Goal: Task Accomplishment & Management: Complete application form

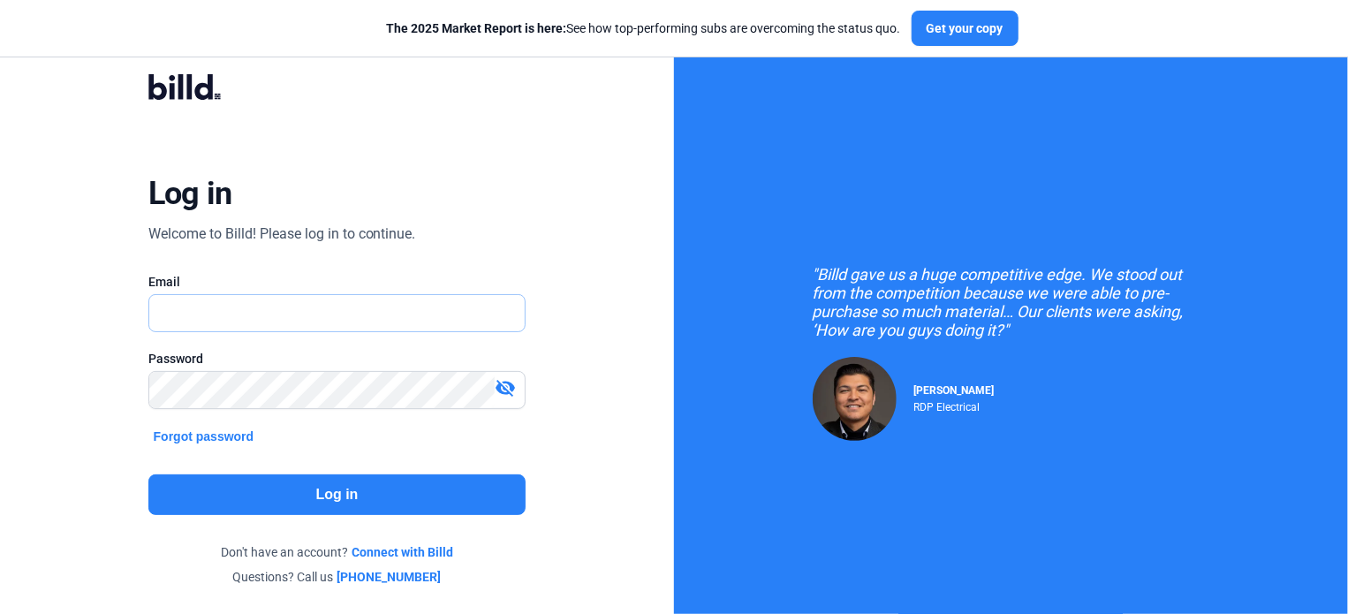
click at [283, 311] on input "text" at bounding box center [327, 313] width 357 height 36
type input "[EMAIL_ADDRESS][DOMAIN_NAME]"
click at [361, 441] on div "Log in Welcome to Billd! Please log in to continue. Email [EMAIL_ADDRESS][DOMAI…" at bounding box center [338, 330] width 486 height 566
click at [317, 504] on button "Log in" at bounding box center [337, 495] width 378 height 41
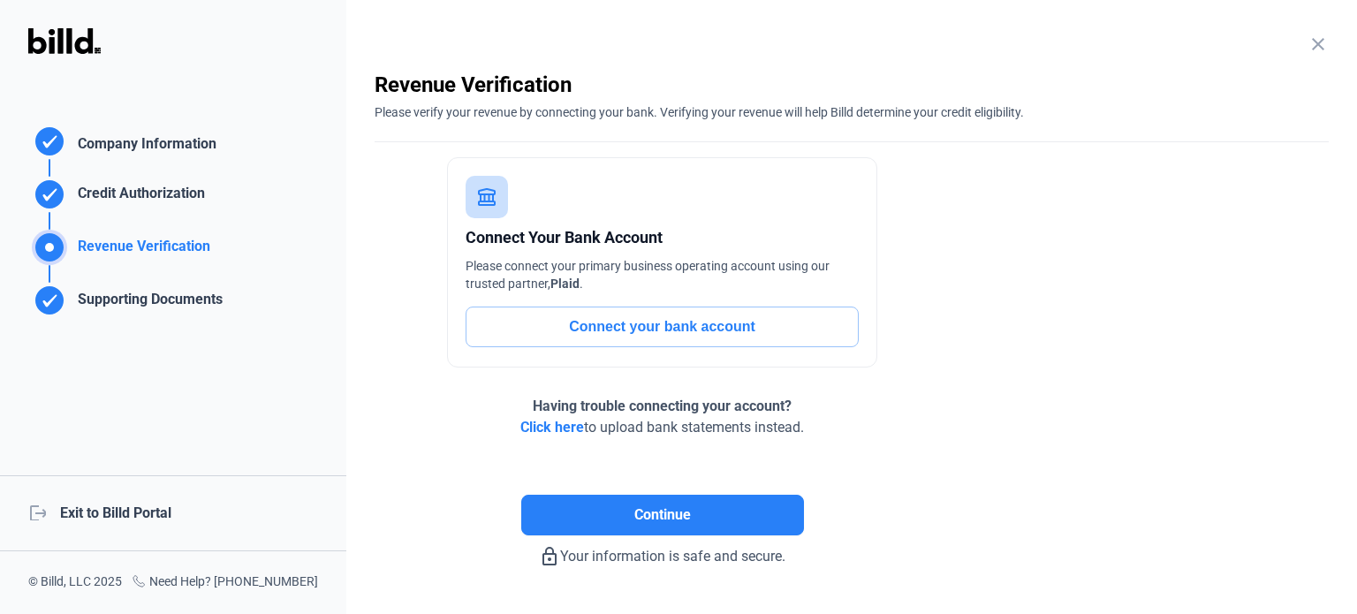
scroll to position [49, 0]
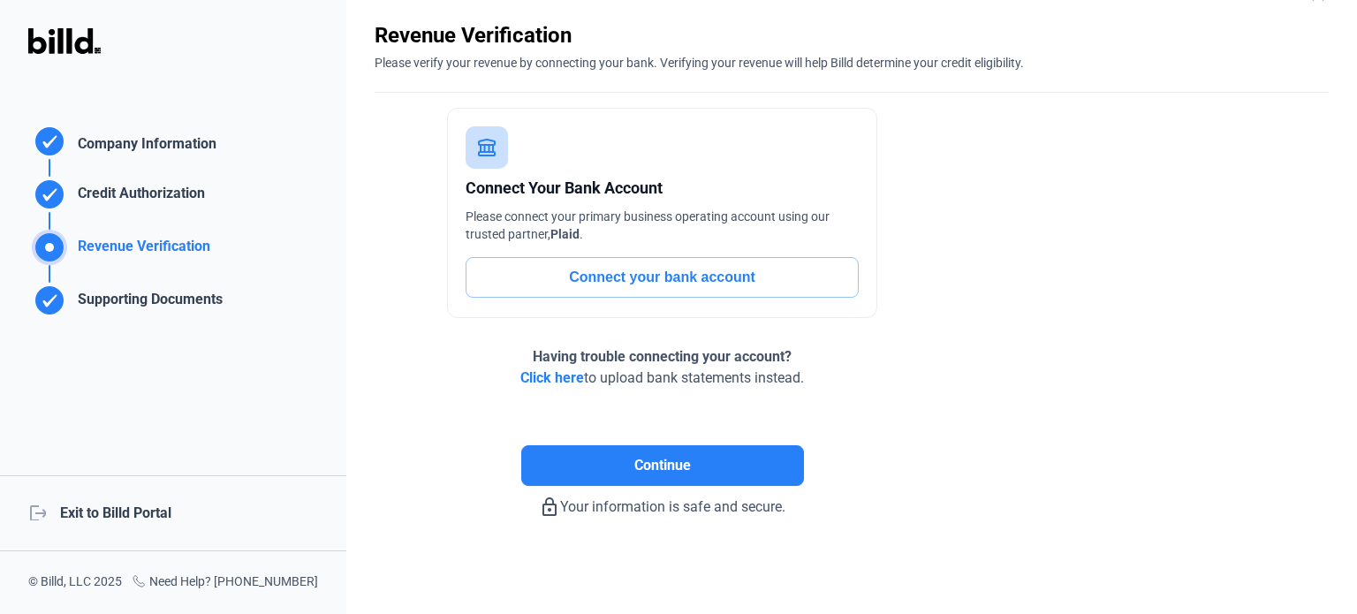
click at [1135, 267] on enrollment-step "close Revenue Verification Please verify your revenue by connecting your bank. …" at bounding box center [852, 269] width 954 height 497
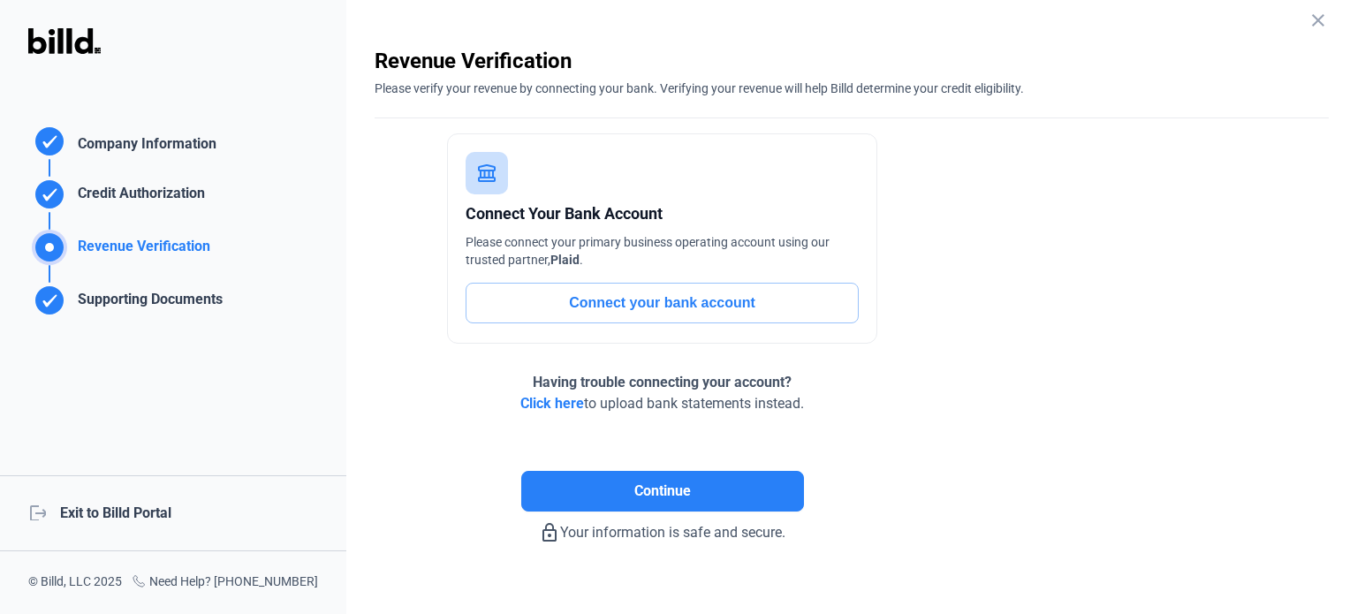
scroll to position [0, 0]
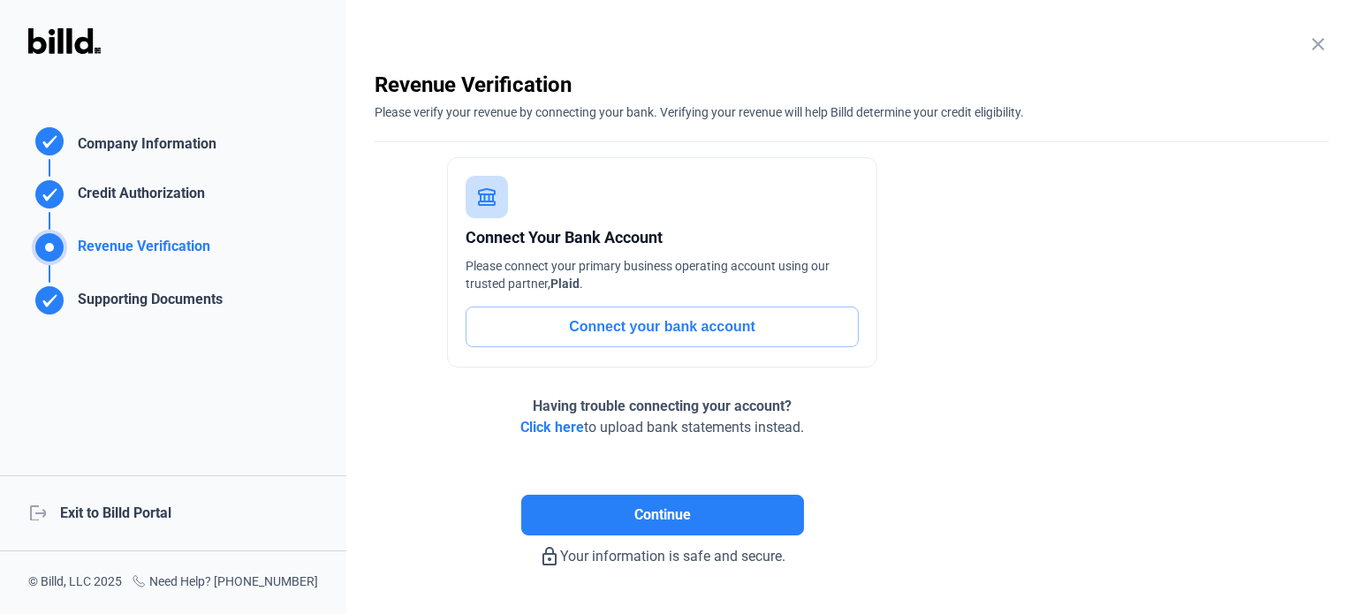
click at [1308, 45] on mat-icon "close" at bounding box center [1318, 44] width 21 height 21
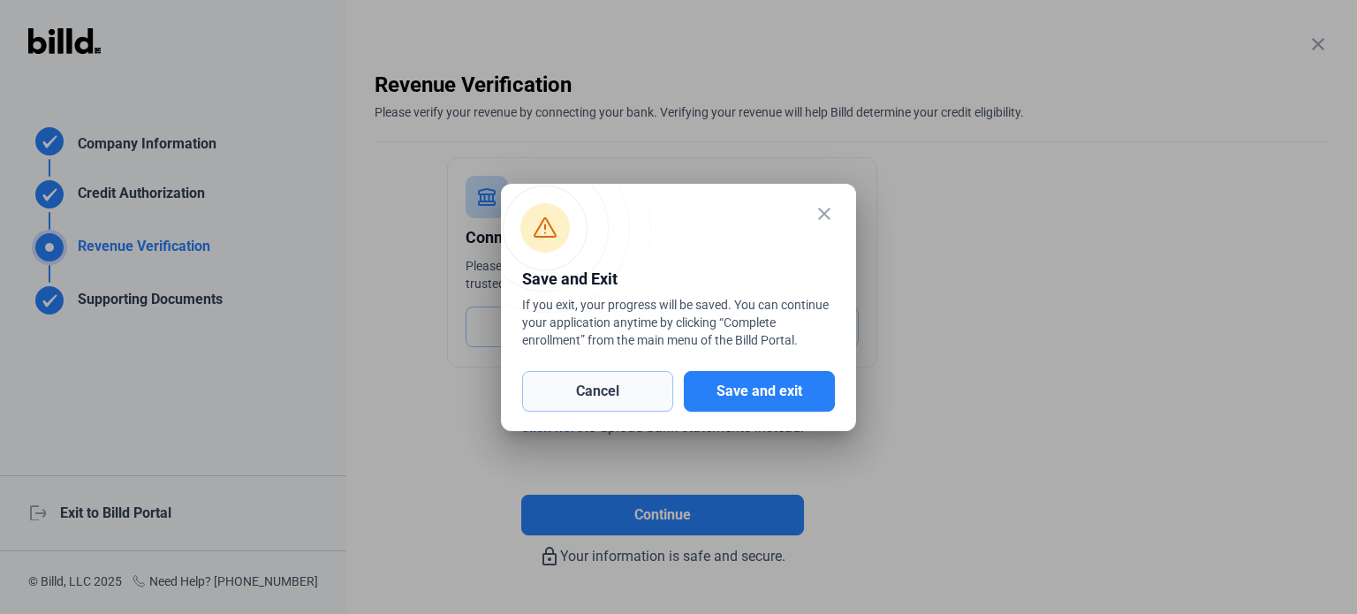
click at [601, 399] on button "Cancel" at bounding box center [597, 391] width 151 height 41
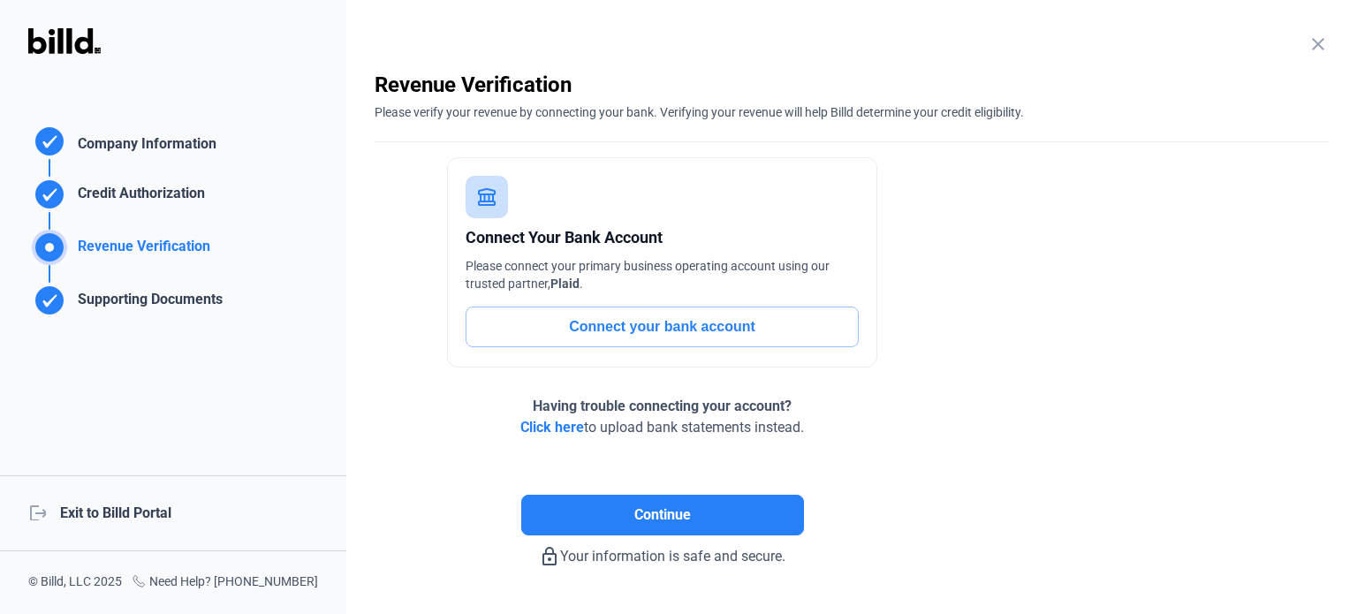
click at [352, 428] on div "close Company Information Please enter your company information below. Business…" at bounding box center [851, 307] width 1011 height 614
click at [92, 512] on div "logout Exit to Billd Portal" at bounding box center [173, 513] width 346 height 76
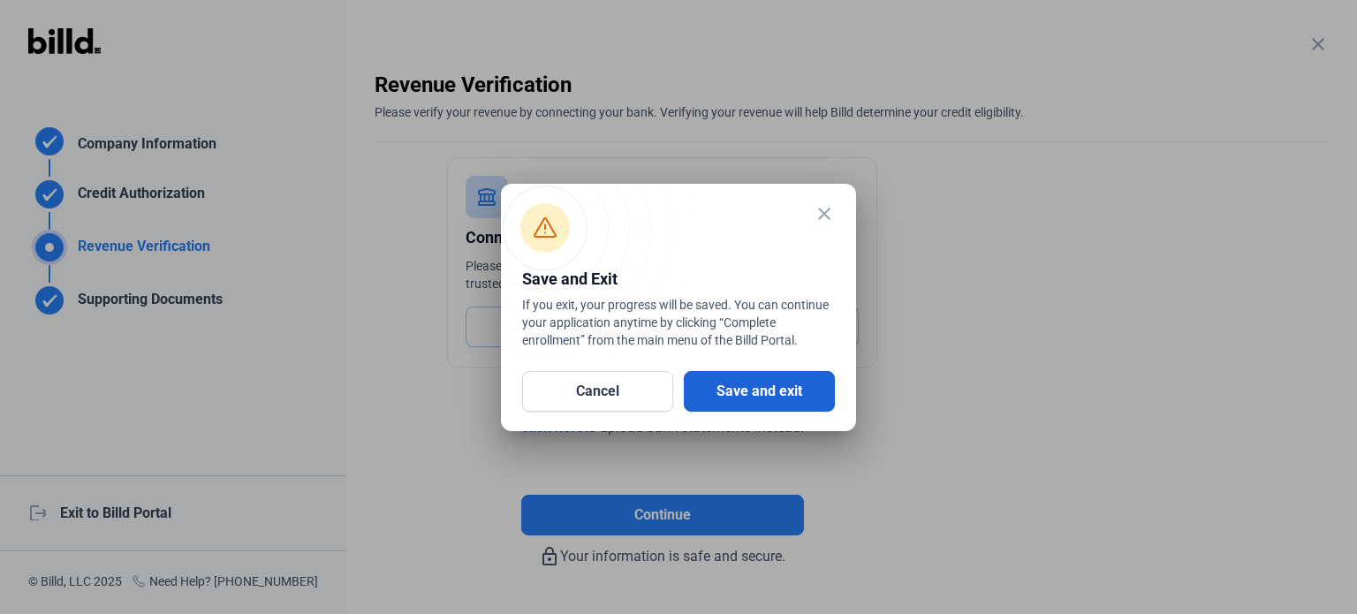
click at [771, 398] on button "Save and exit" at bounding box center [759, 391] width 151 height 41
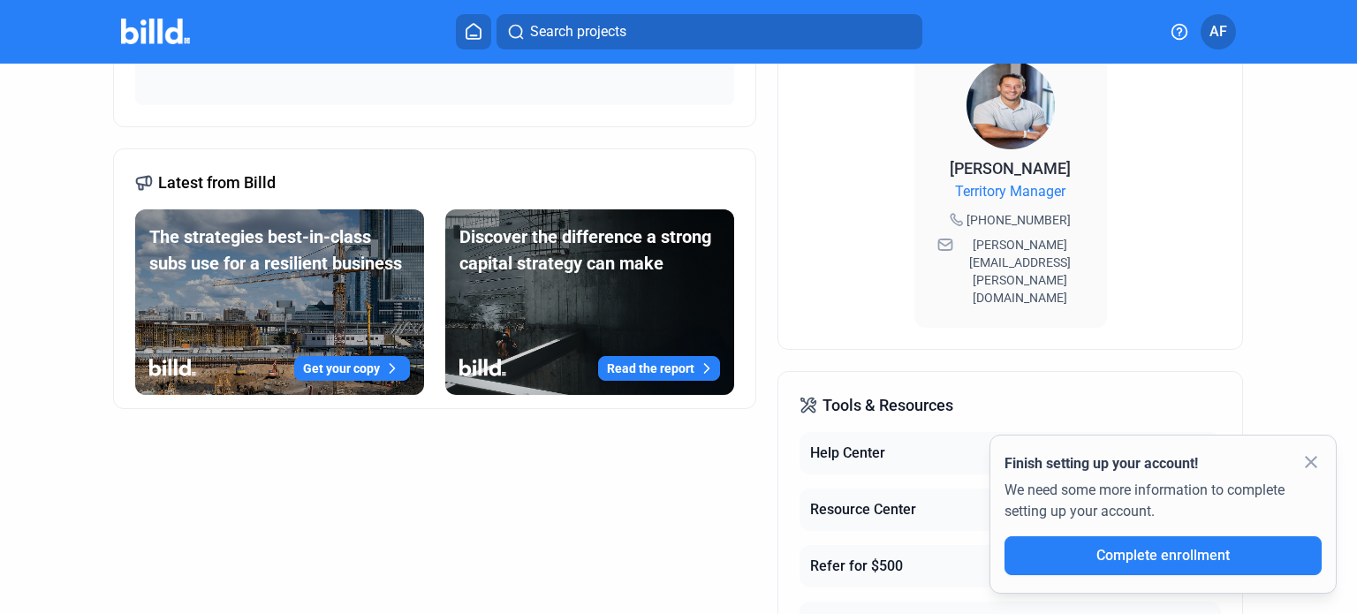
scroll to position [590, 0]
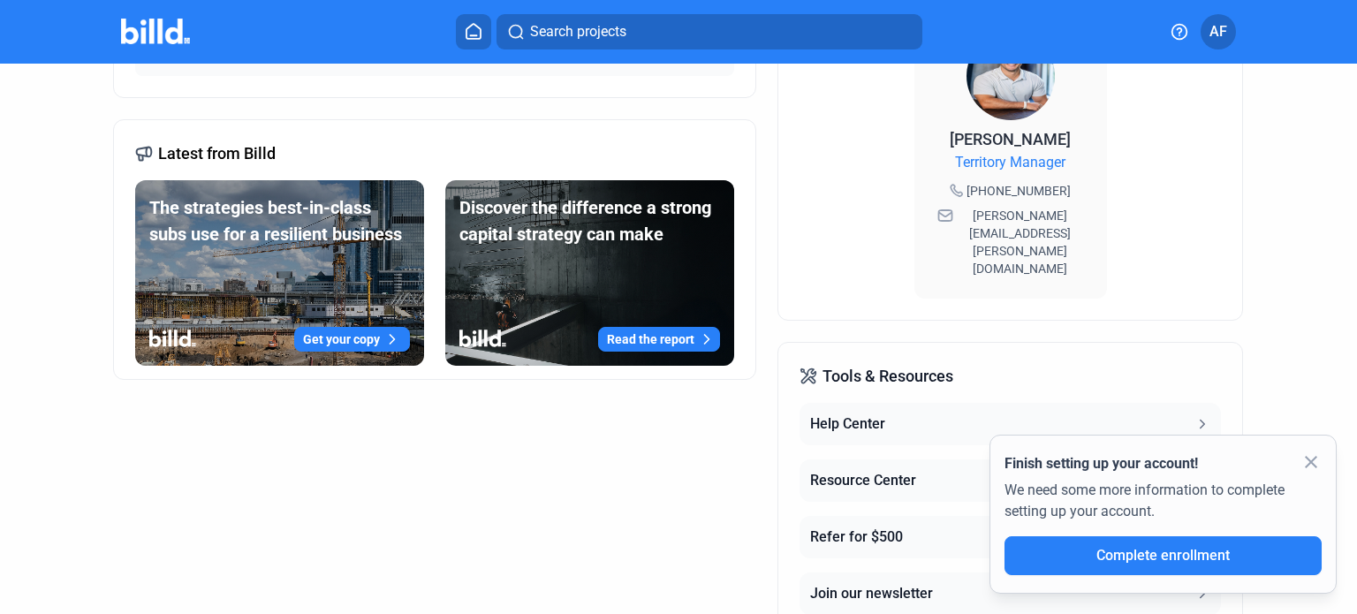
click at [1147, 558] on span "Complete enrollment" at bounding box center [1163, 555] width 133 height 17
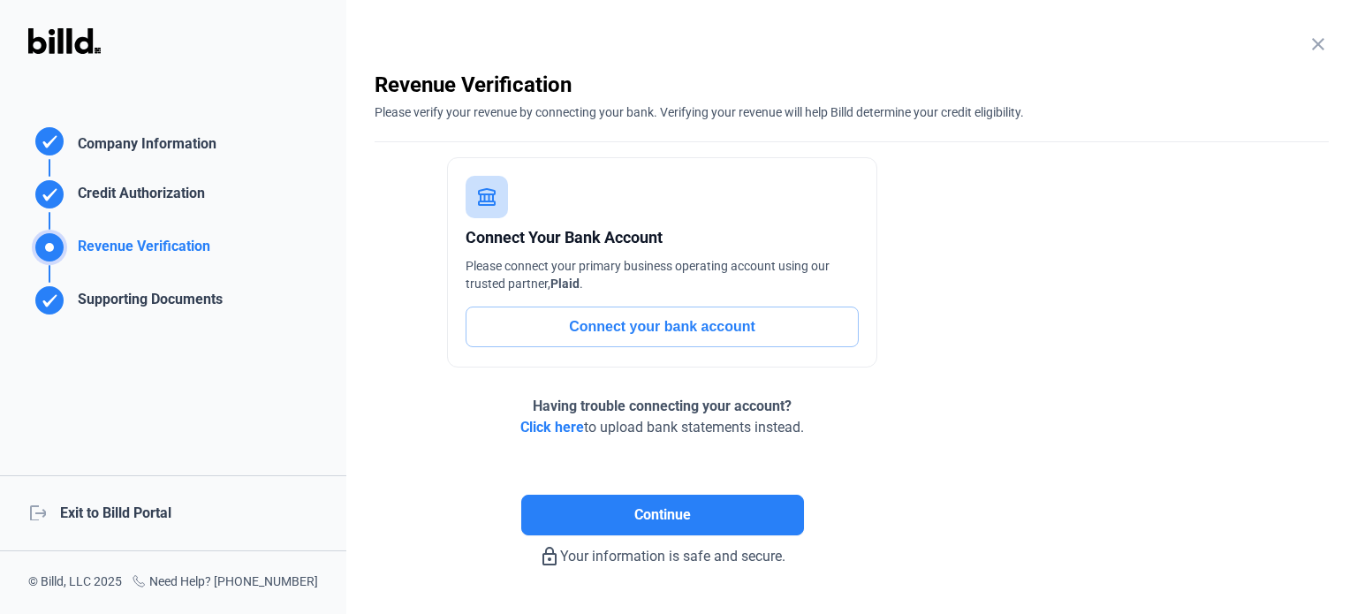
click at [561, 429] on span "Click here" at bounding box center [552, 427] width 64 height 17
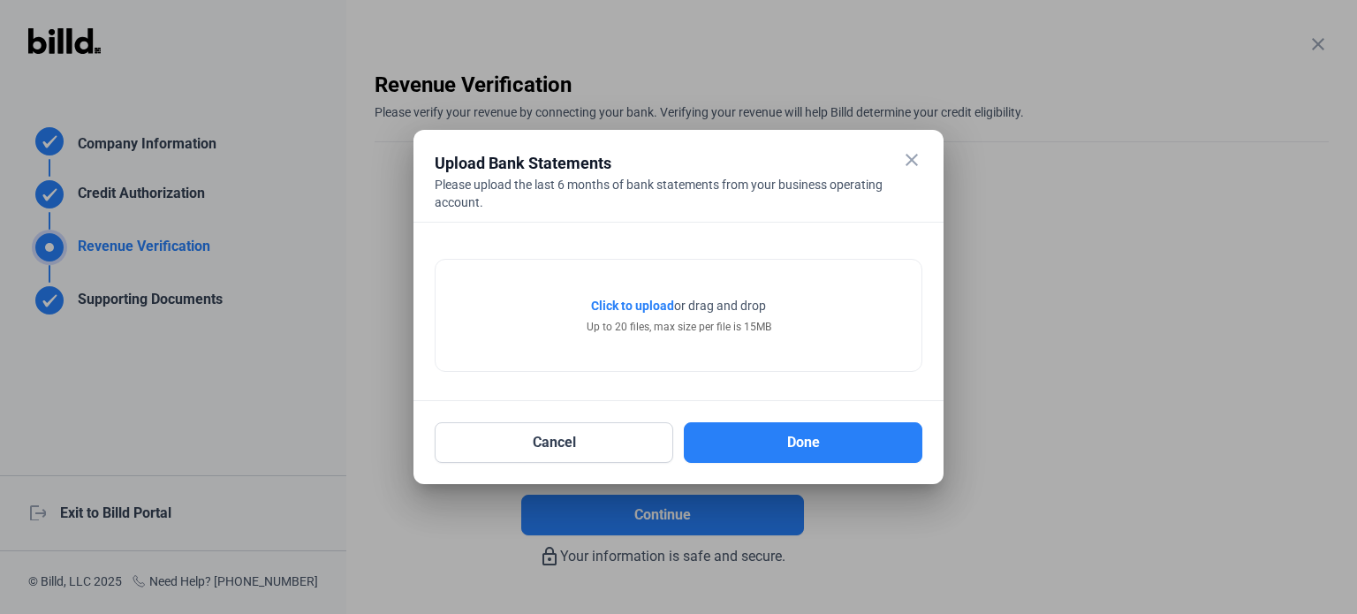
click at [611, 306] on span "Click to upload" at bounding box center [632, 306] width 83 height 14
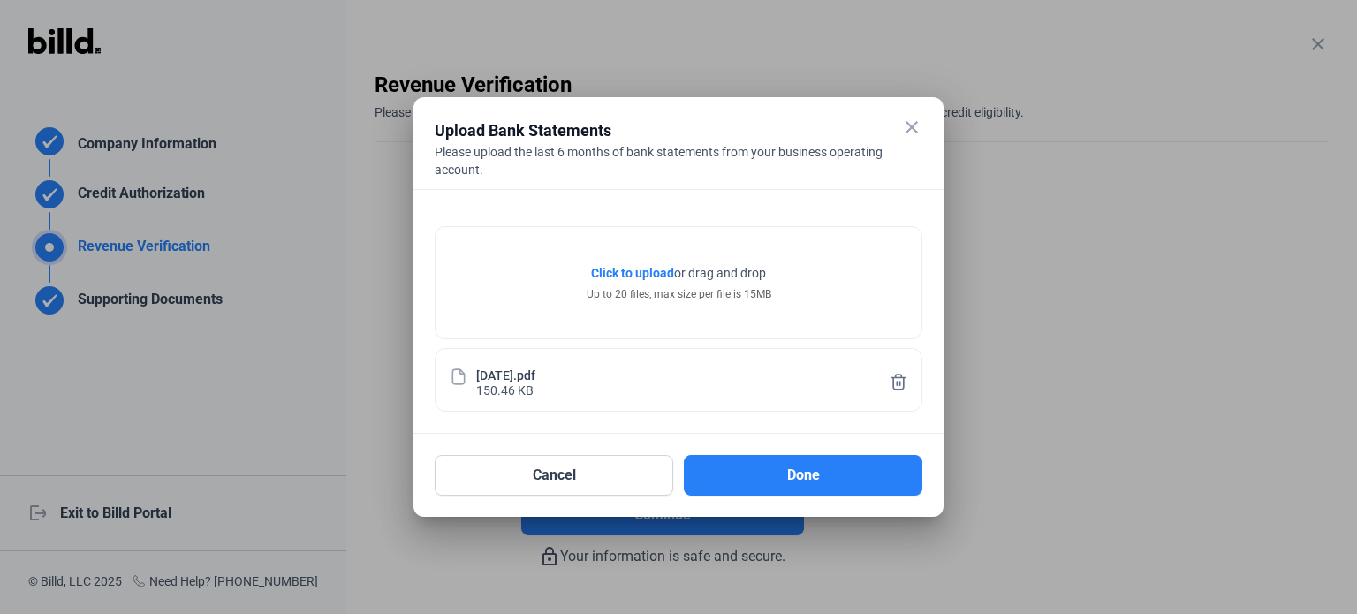
click at [640, 275] on span "Click to upload" at bounding box center [632, 273] width 83 height 14
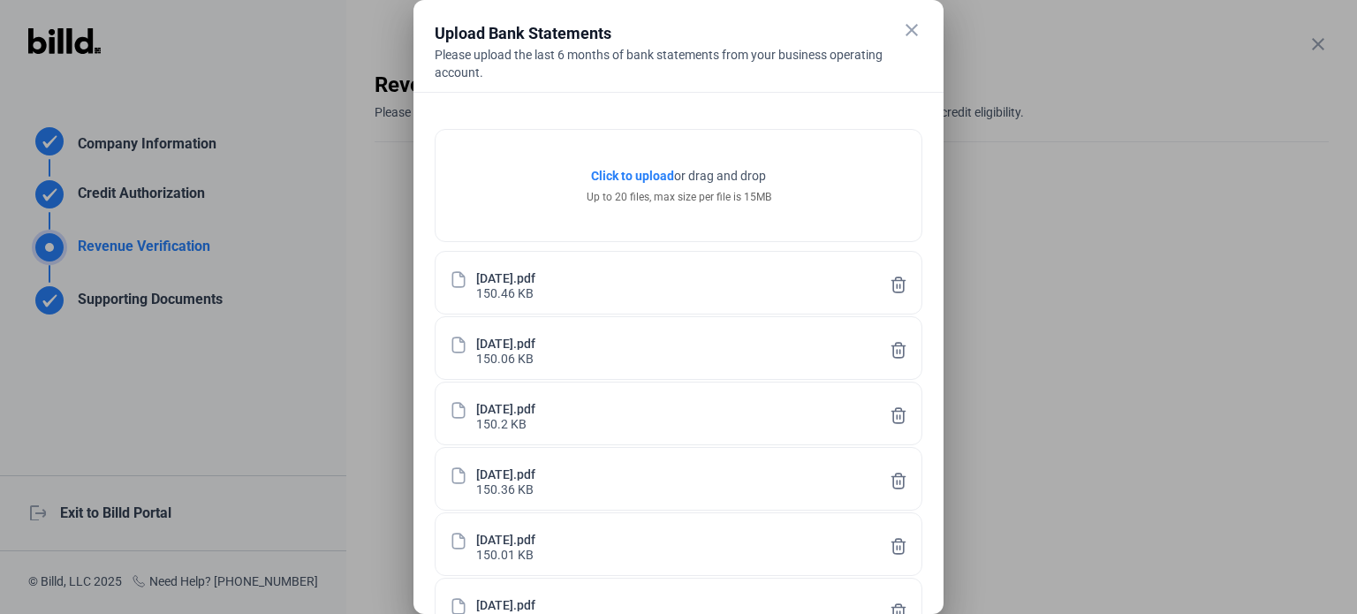
drag, startPoint x: 737, startPoint y: 11, endPoint x: 767, endPoint y: -28, distance: 49.1
click at [767, 0] on html "We value your privacy We use cookies to enhance your browsing experience, serve…" at bounding box center [678, 307] width 1357 height 614
click at [761, 24] on div "Upload Bank Statements" at bounding box center [657, 33] width 444 height 25
click at [789, 26] on div "Upload Bank Statements" at bounding box center [657, 33] width 444 height 25
click at [901, 603] on icon at bounding box center [899, 612] width 18 height 19
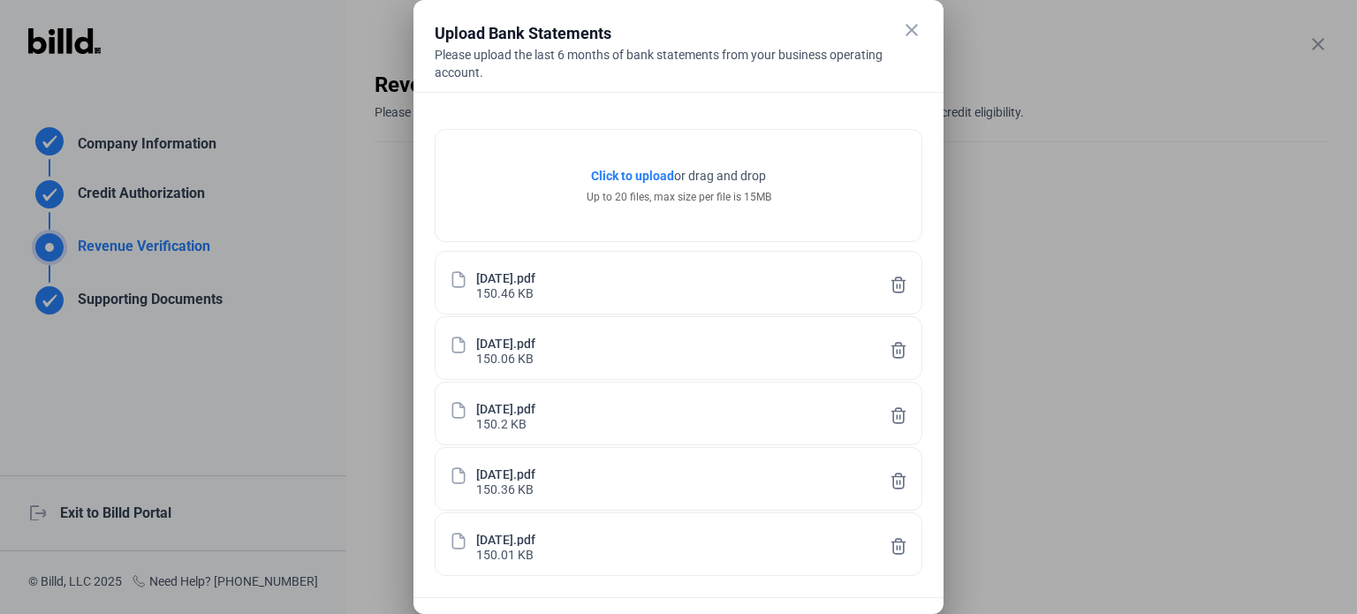
click at [900, 547] on icon at bounding box center [899, 546] width 13 height 15
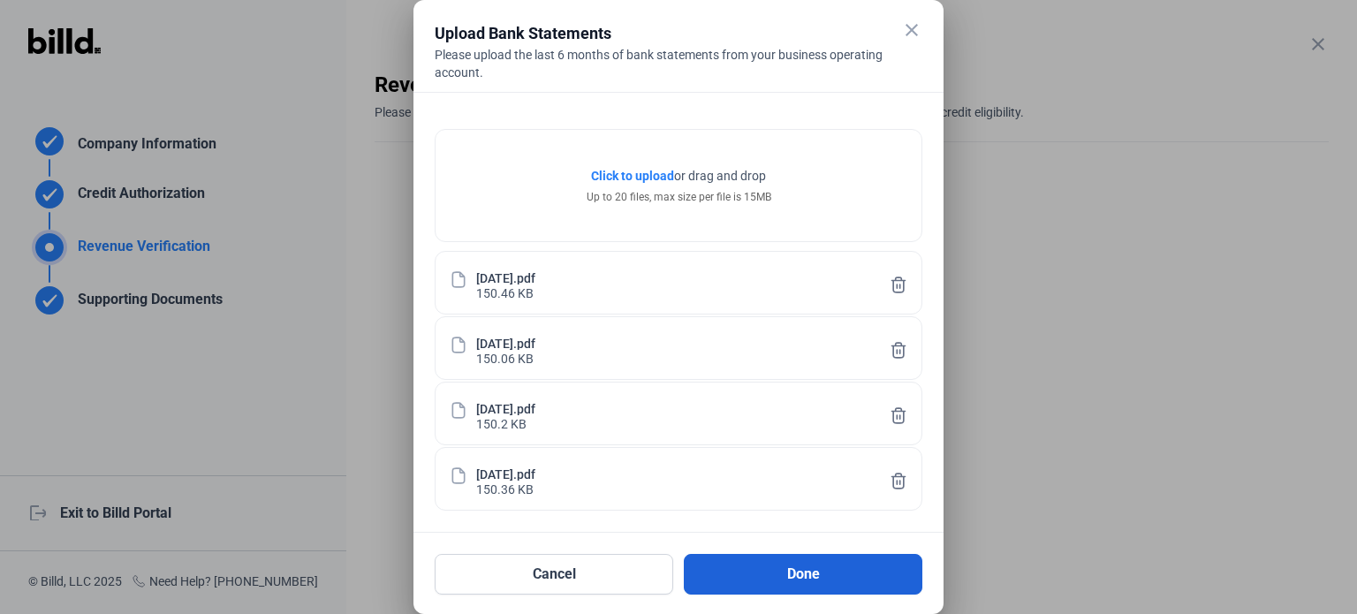
click at [770, 584] on button "Done" at bounding box center [803, 574] width 239 height 41
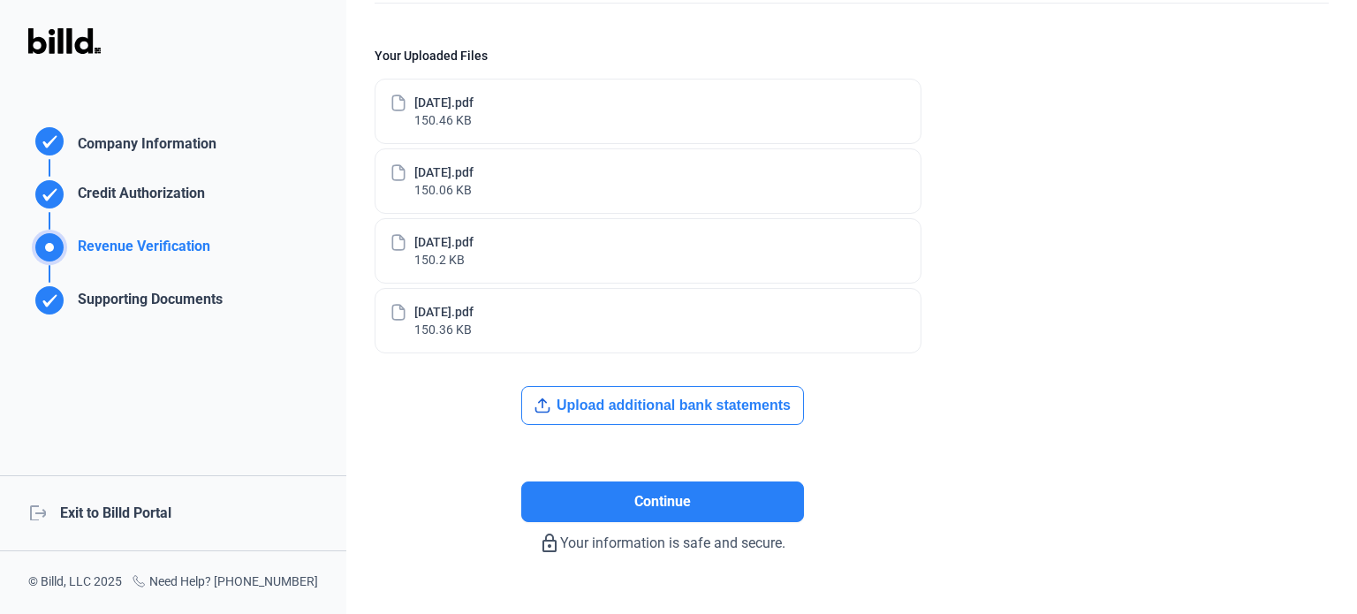
scroll to position [173, 0]
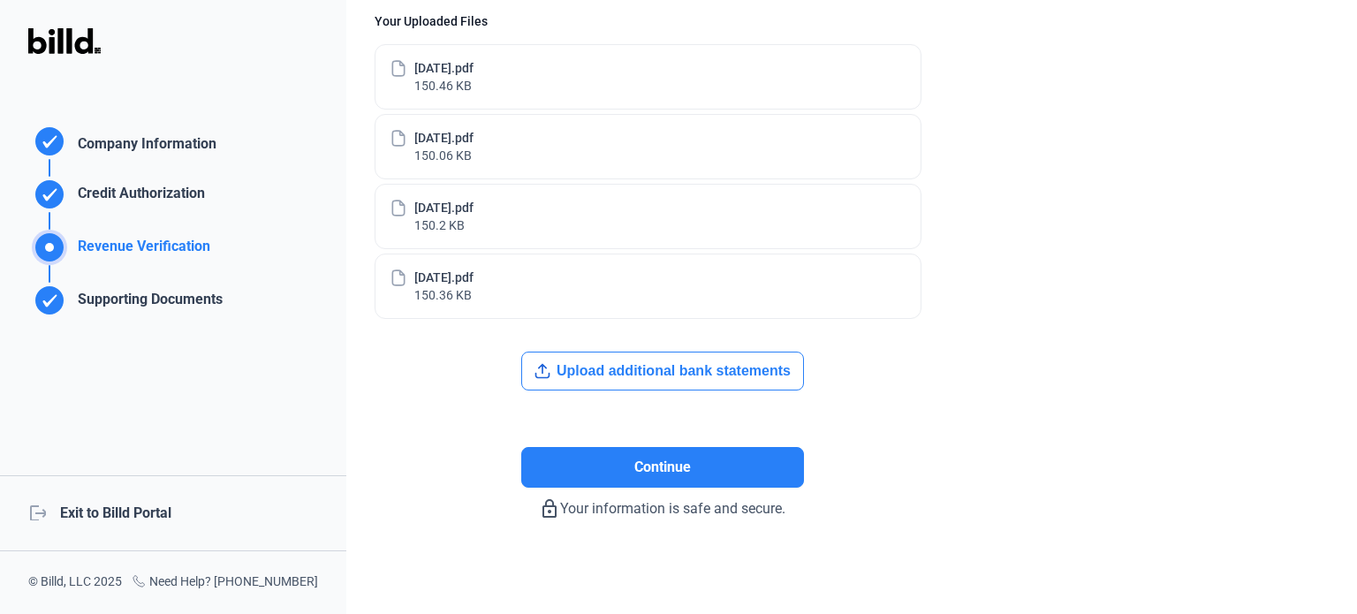
click at [649, 374] on button "Upload additional bank statements" at bounding box center [662, 371] width 283 height 39
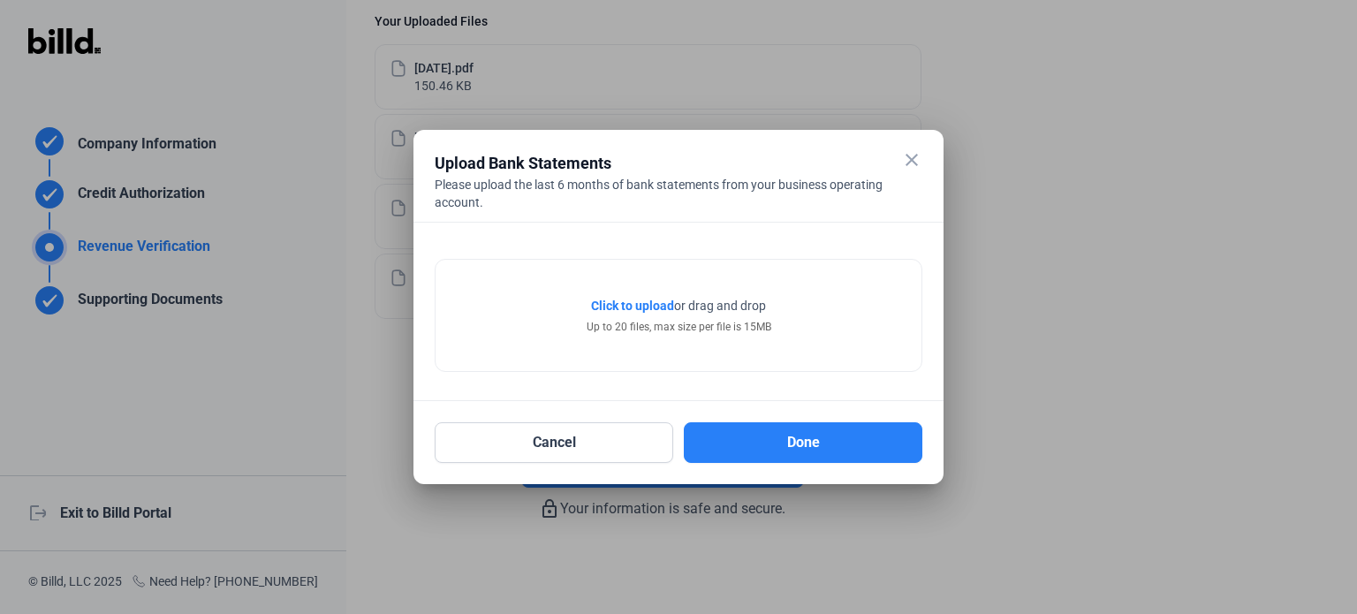
click at [644, 307] on span "Click to upload" at bounding box center [632, 306] width 83 height 14
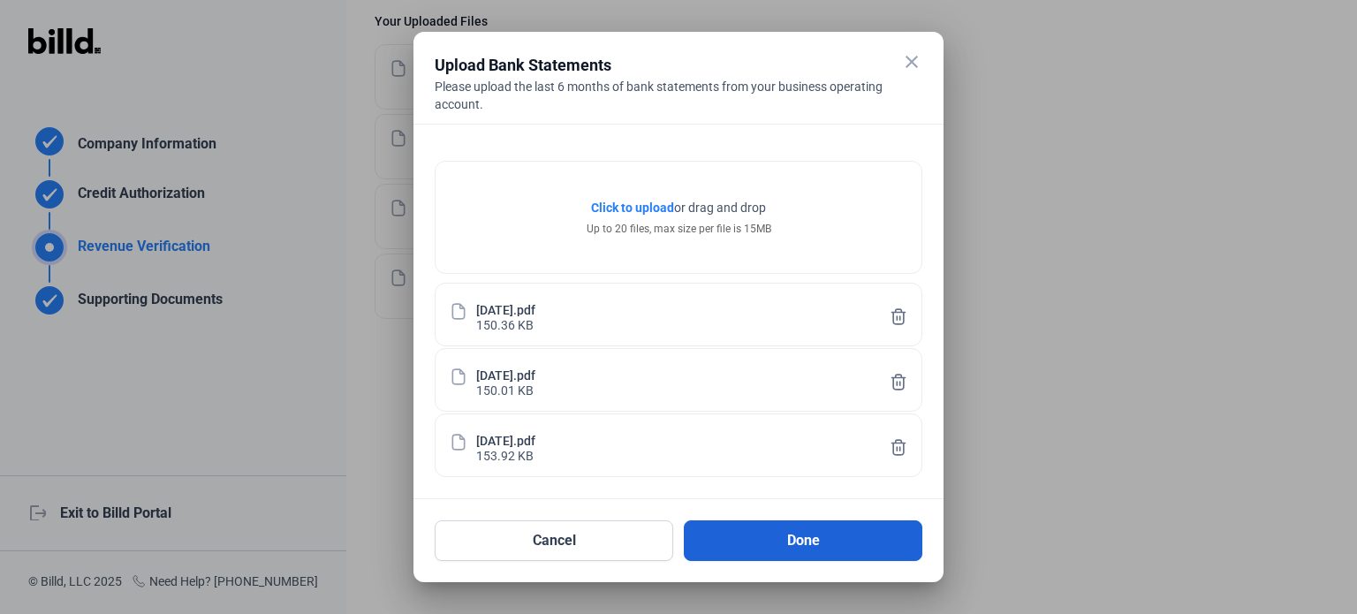
click at [804, 547] on button "Done" at bounding box center [803, 540] width 239 height 41
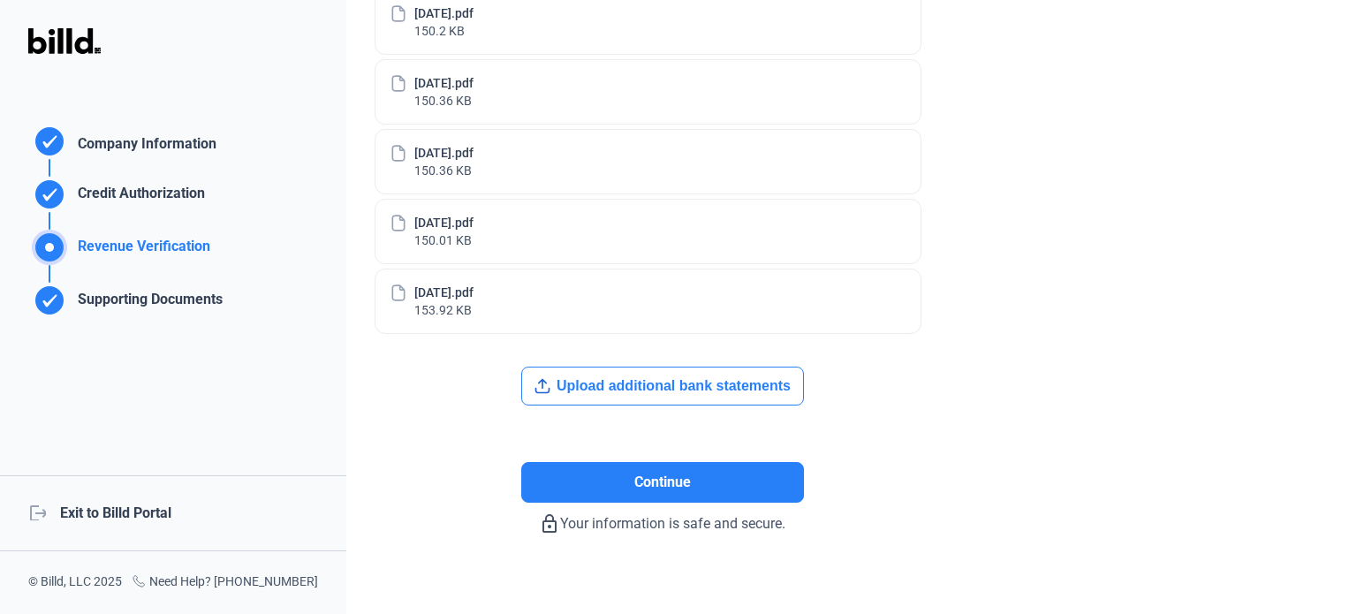
scroll to position [382, 0]
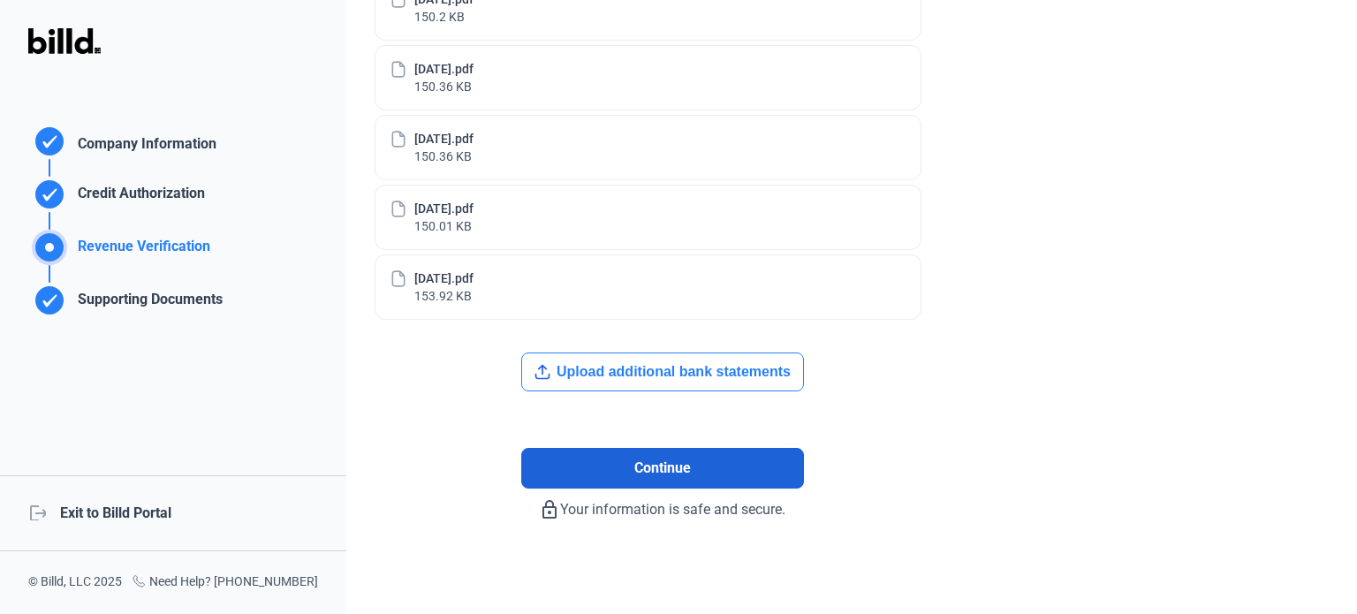
click at [669, 458] on span "Continue" at bounding box center [662, 468] width 57 height 21
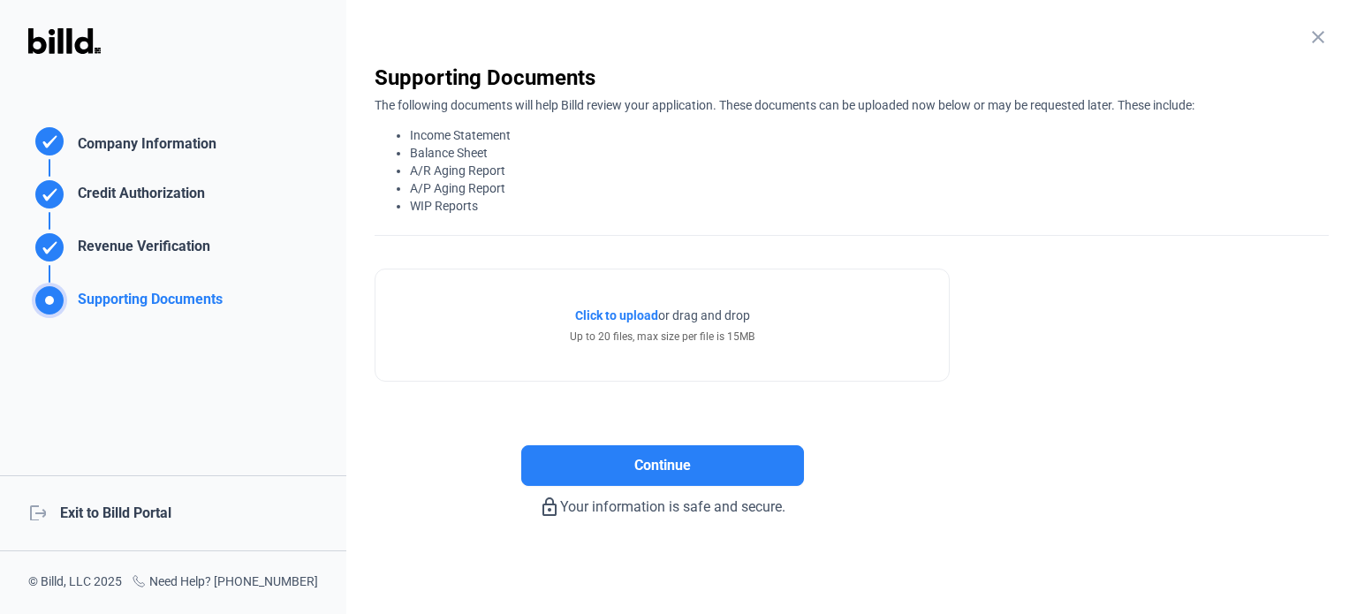
click at [631, 317] on span "Click to upload" at bounding box center [616, 315] width 83 height 14
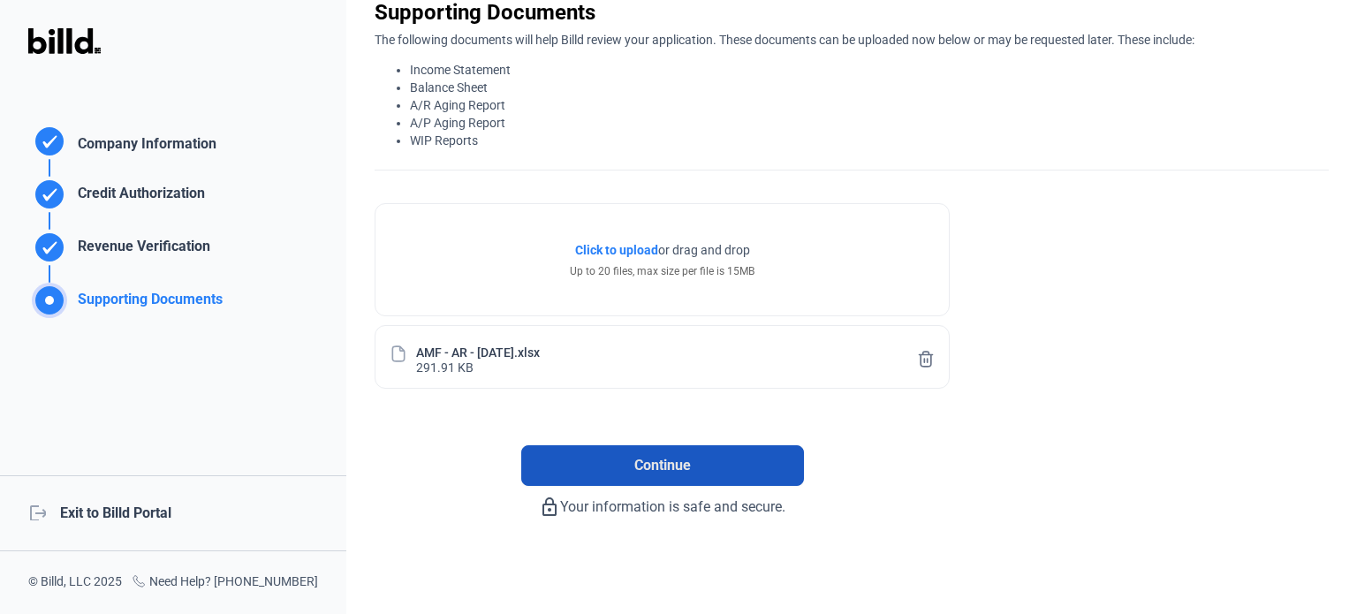
click at [661, 466] on span "Continue" at bounding box center [662, 465] width 57 height 21
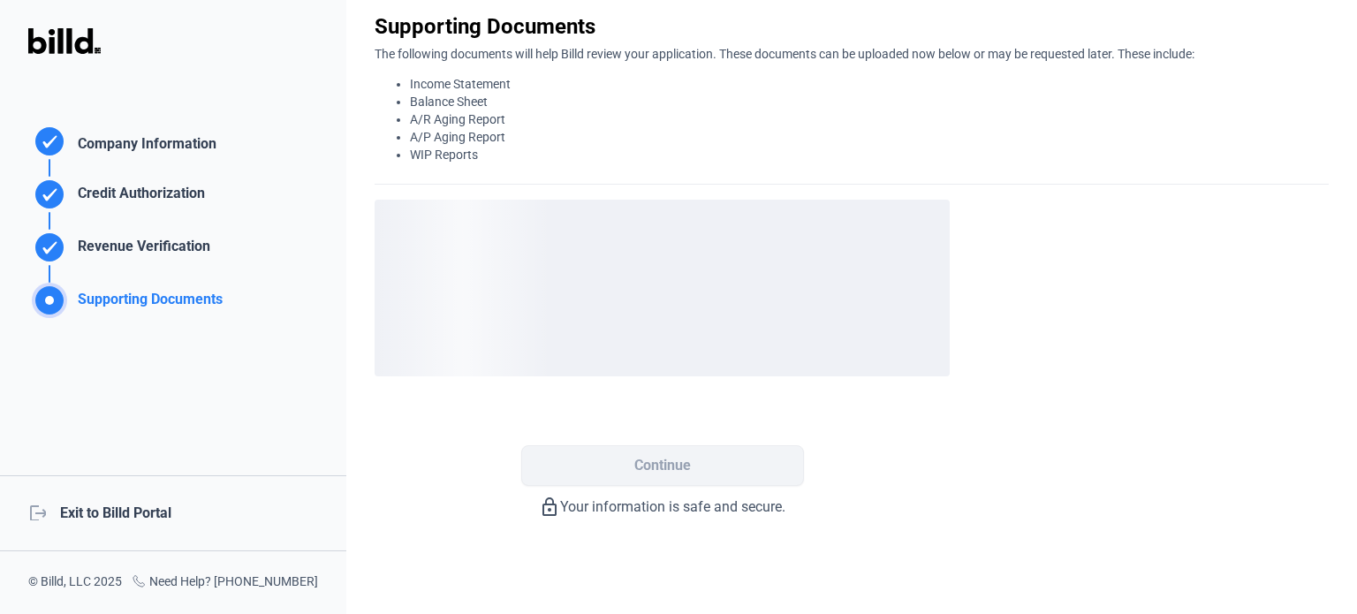
scroll to position [0, 0]
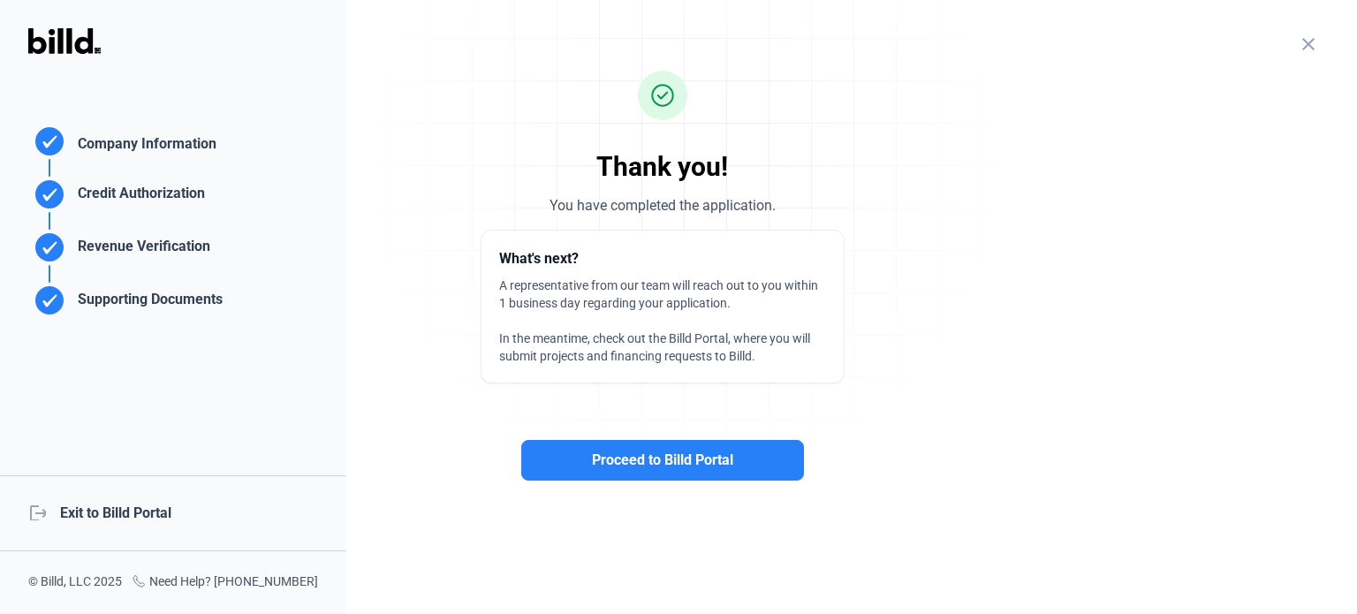
click at [49, 302] on icon at bounding box center [49, 300] width 14 height 12
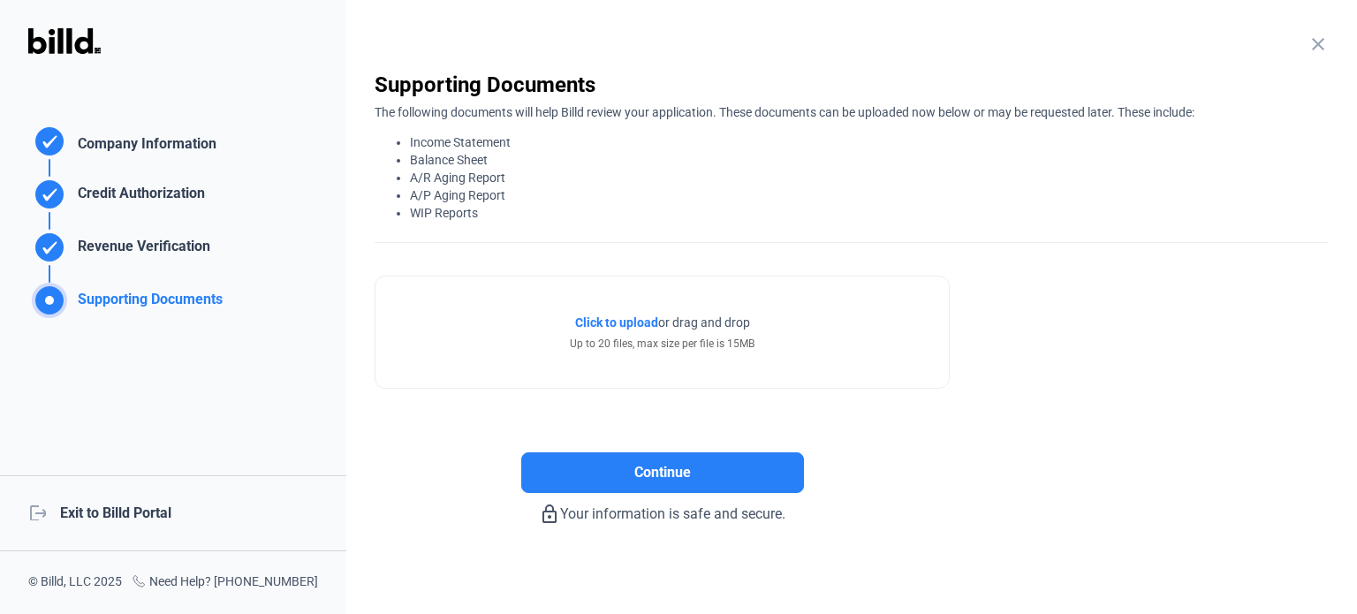
click at [633, 321] on span "Click to upload" at bounding box center [616, 322] width 83 height 14
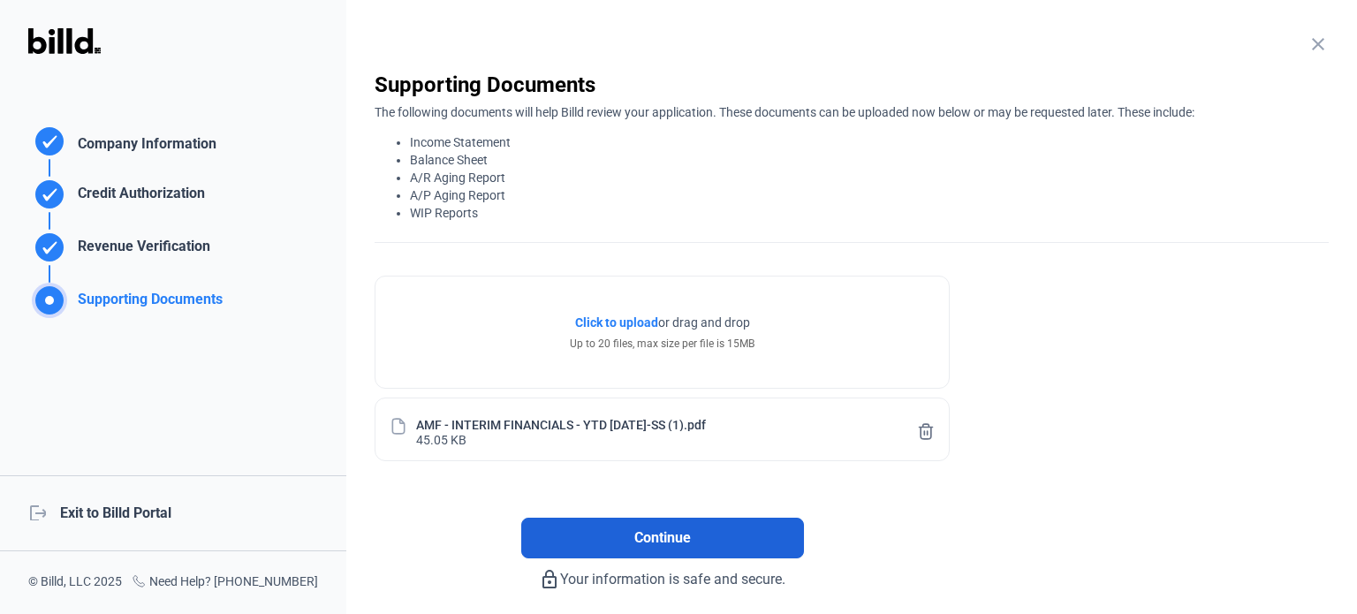
click at [661, 543] on span "Continue" at bounding box center [662, 538] width 57 height 21
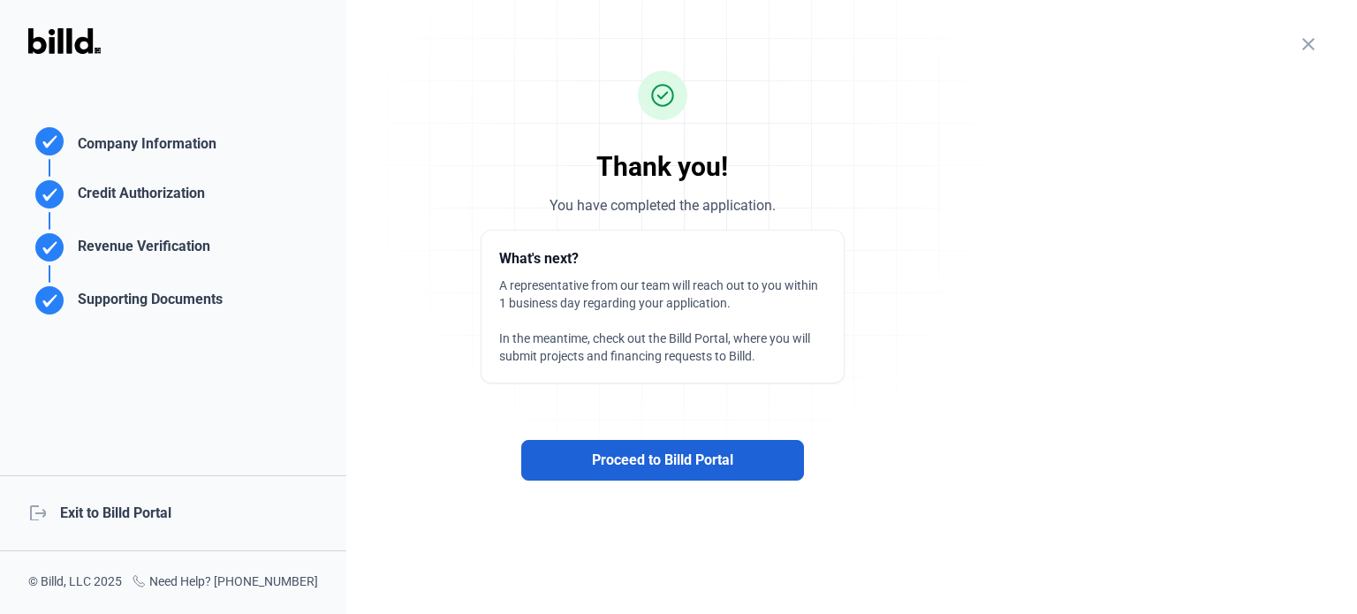
click at [653, 467] on span "Proceed to Billd Portal" at bounding box center [662, 460] width 141 height 21
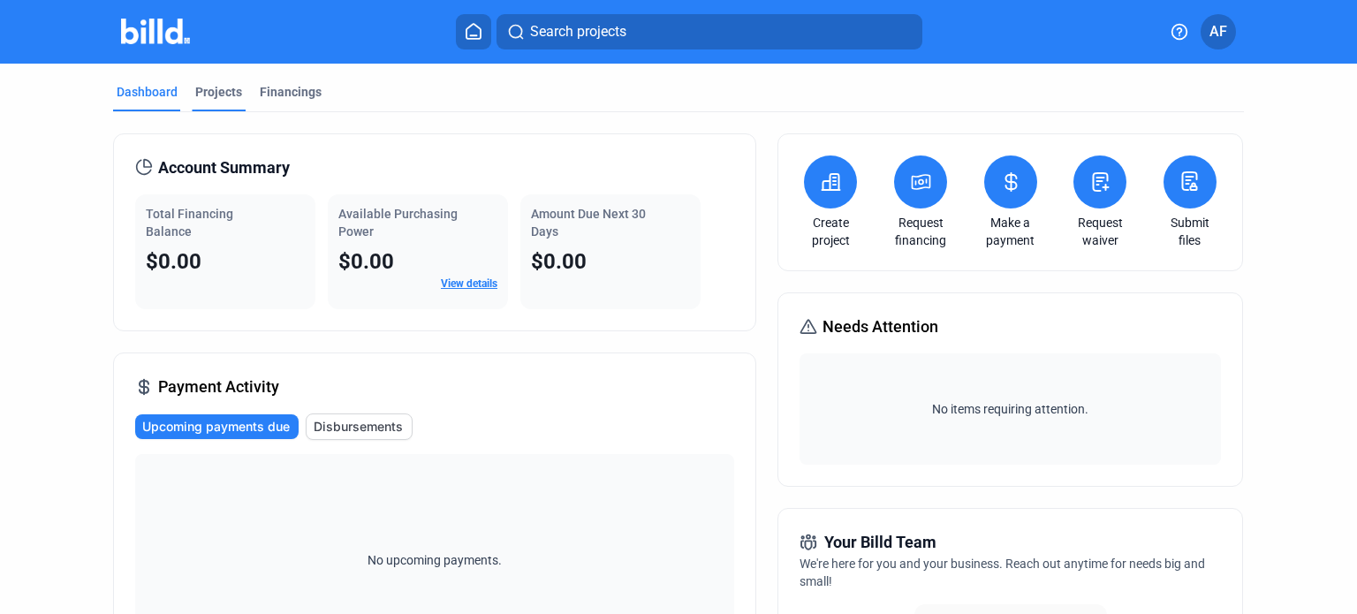
click at [213, 95] on div "Projects" at bounding box center [218, 92] width 47 height 18
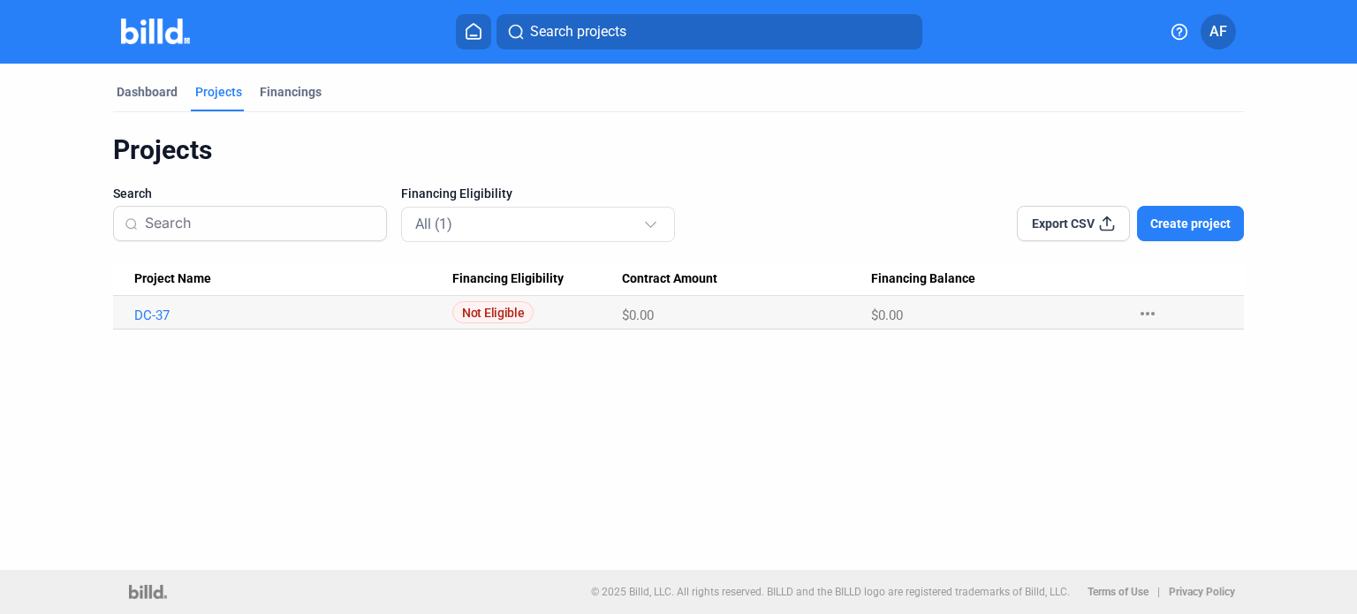
click at [1182, 225] on span "Create project" at bounding box center [1191, 224] width 80 height 18
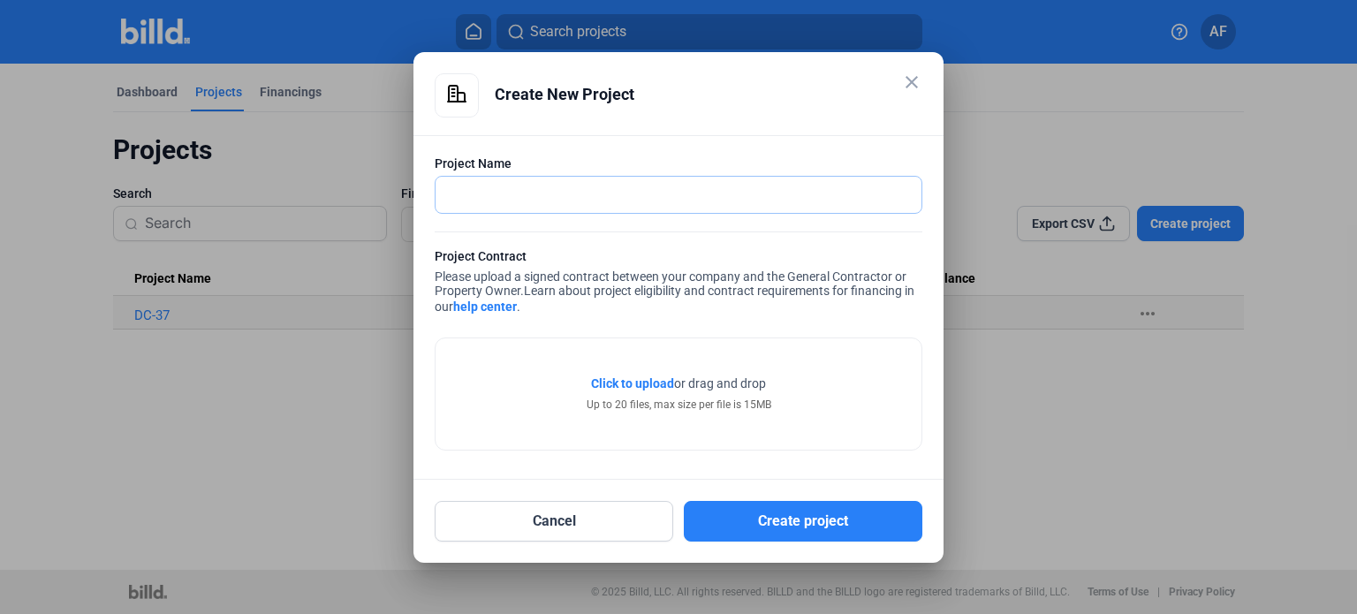
click at [495, 197] on input "text" at bounding box center [679, 195] width 486 height 36
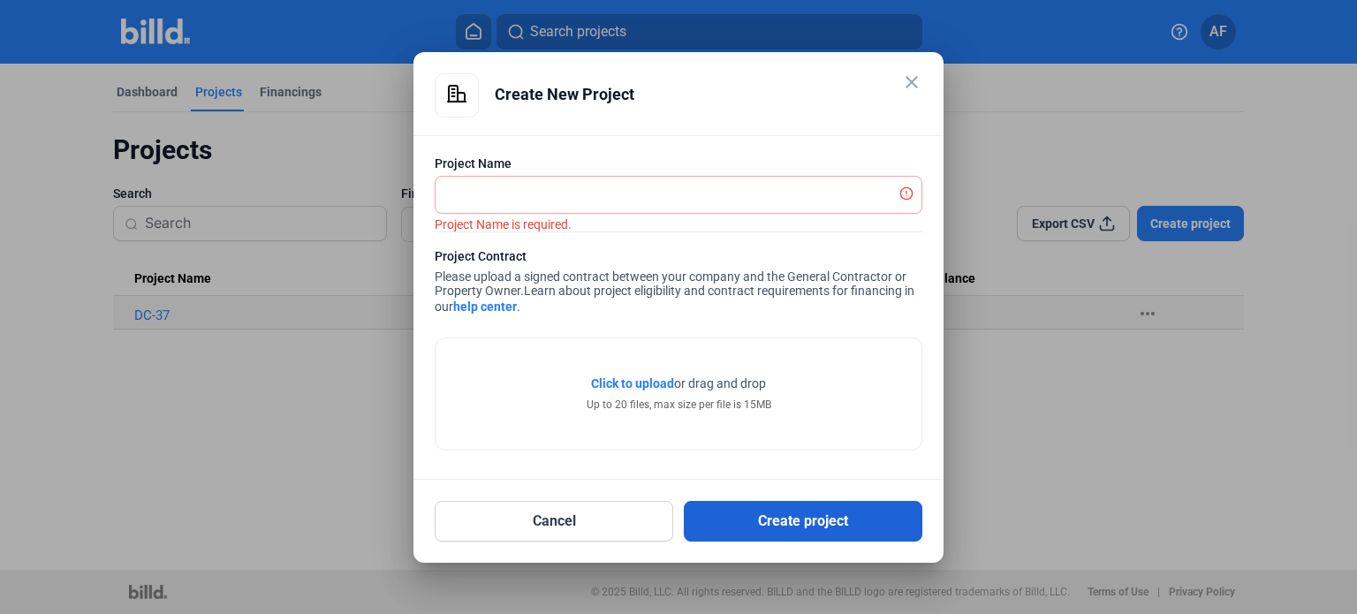
click at [813, 513] on button "Create project" at bounding box center [803, 521] width 239 height 41
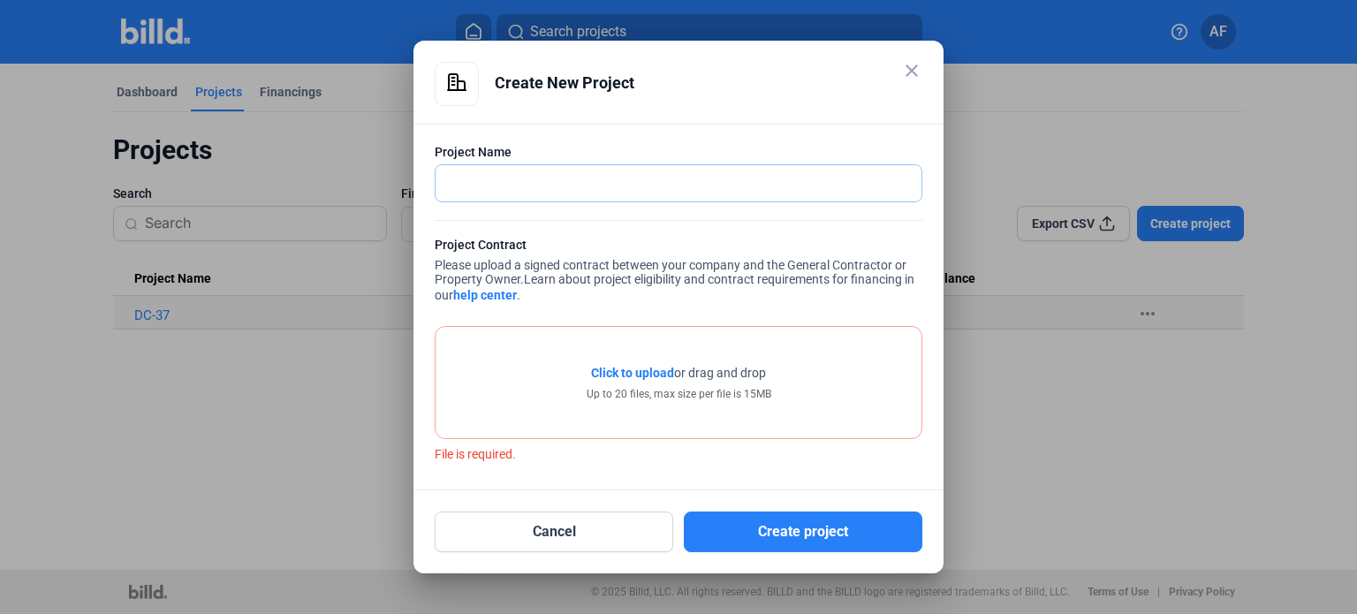
click at [536, 183] on input "text" at bounding box center [679, 183] width 486 height 36
click at [490, 172] on input "text" at bounding box center [669, 183] width 467 height 36
click at [448, 190] on input "Jamaica Bus Depot - EJ" at bounding box center [679, 183] width 486 height 36
click at [656, 186] on input "MTA Jamaica Bus Depot - EJ" at bounding box center [679, 183] width 486 height 36
type input "MTA Jamaica Bus Depot - EJ Electric"
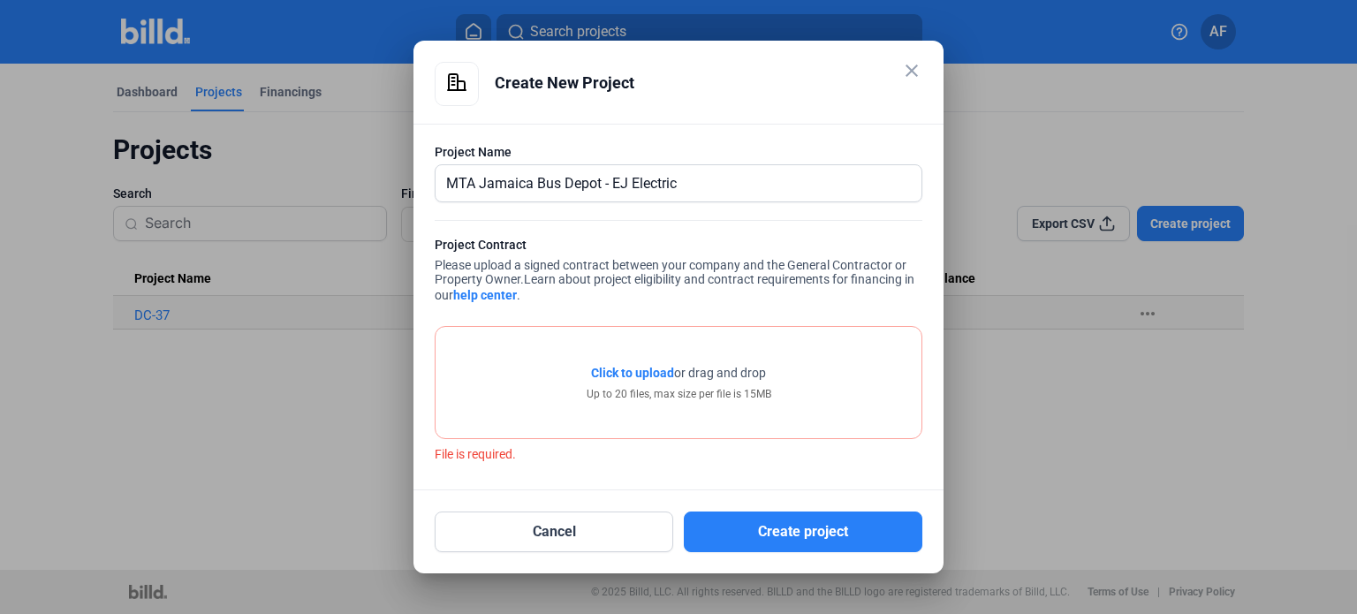
click at [656, 371] on span "Click to upload" at bounding box center [632, 373] width 83 height 14
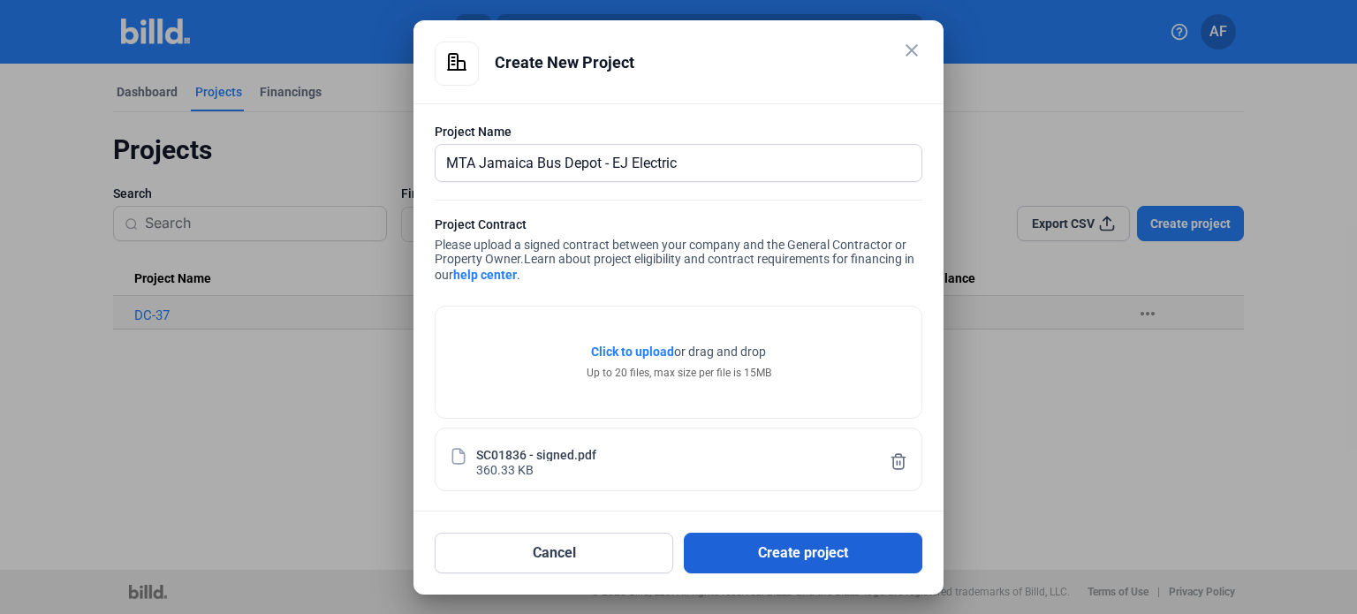
click at [796, 554] on button "Create project" at bounding box center [803, 553] width 239 height 41
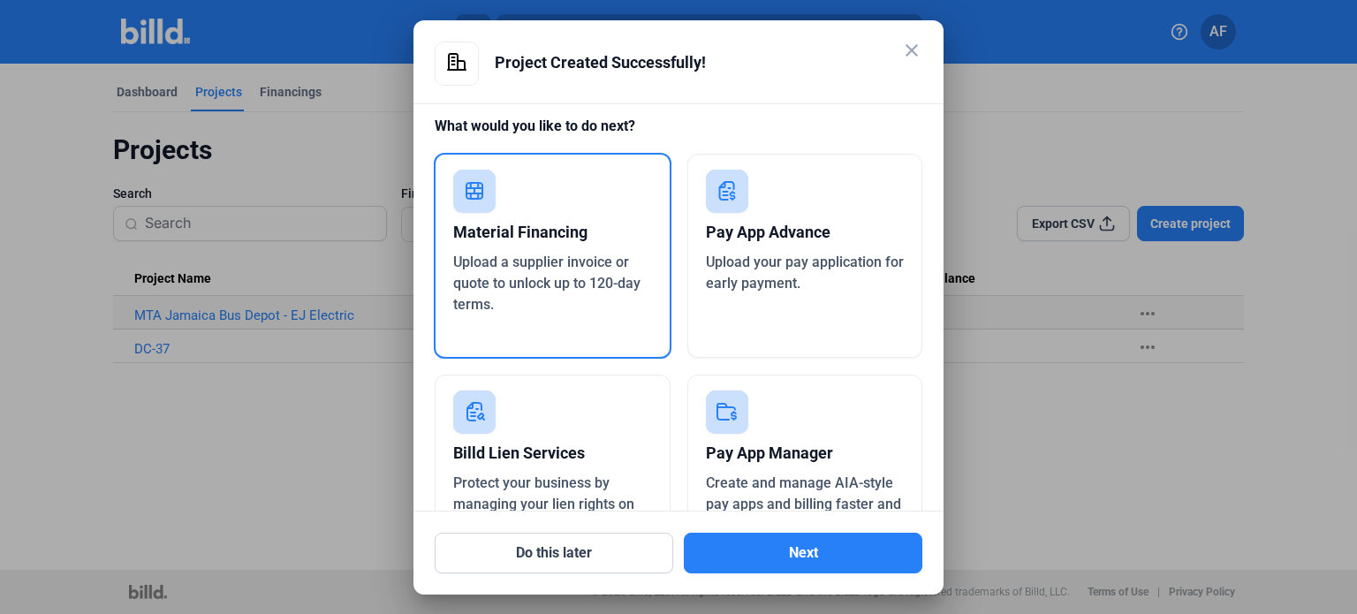
scroll to position [7, 0]
click at [862, 229] on div "Pay App Advance" at bounding box center [805, 232] width 199 height 39
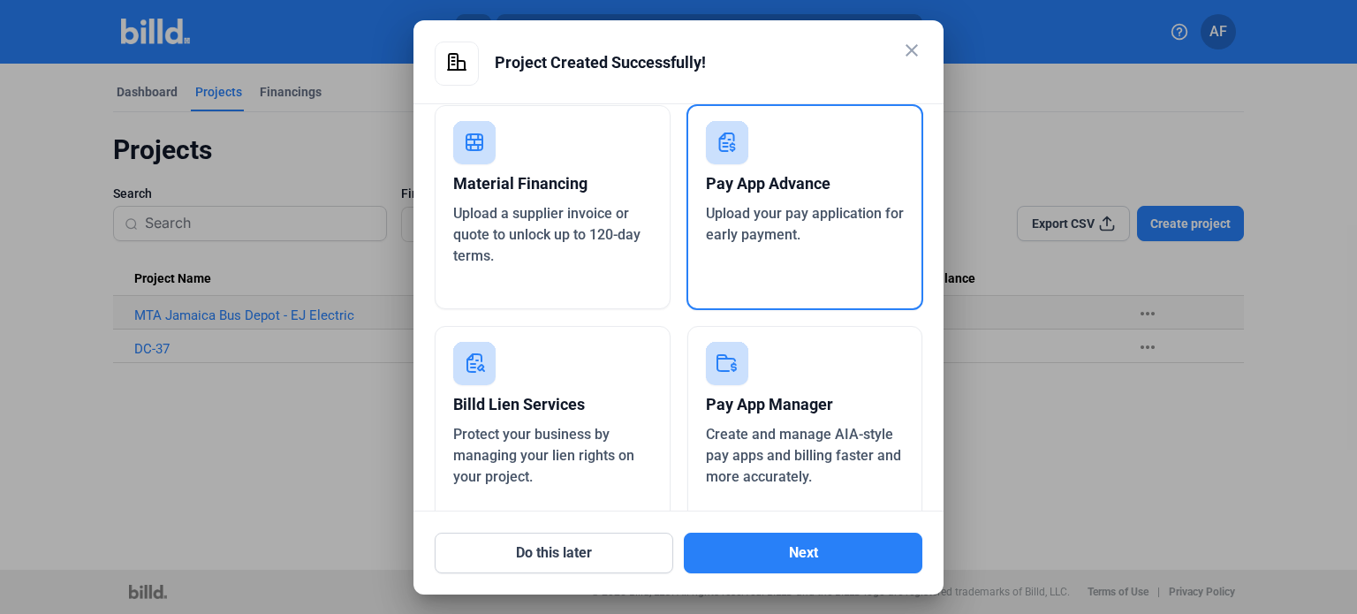
scroll to position [95, 0]
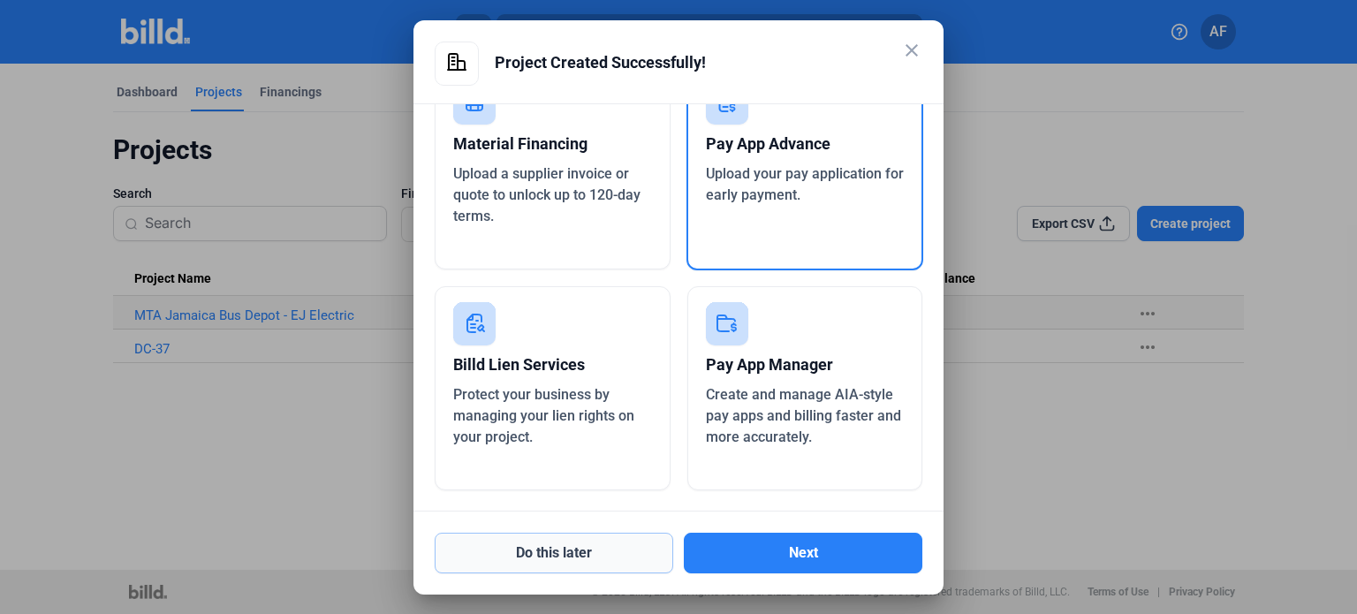
click at [576, 552] on button "Do this later" at bounding box center [554, 553] width 239 height 41
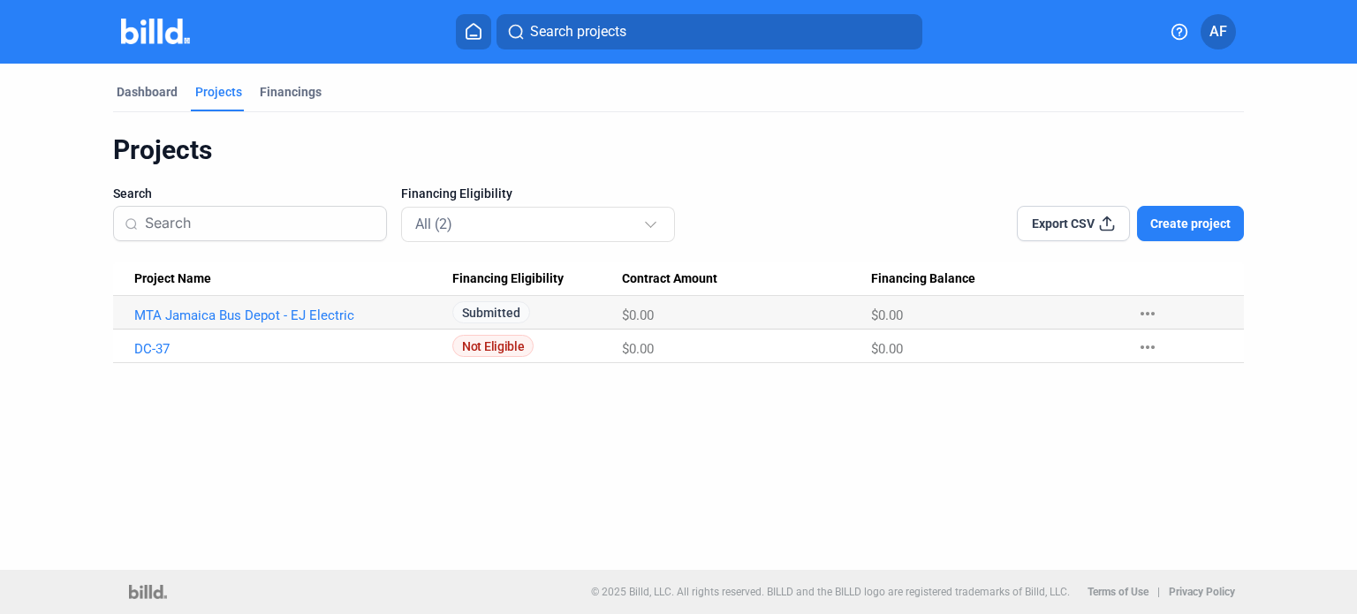
click at [1146, 309] on mat-icon "more_horiz" at bounding box center [1147, 313] width 21 height 21
click at [1233, 430] on div at bounding box center [678, 307] width 1357 height 614
click at [1089, 225] on span "Export CSV" at bounding box center [1063, 224] width 63 height 18
click at [283, 95] on div "Financings" at bounding box center [291, 92] width 62 height 18
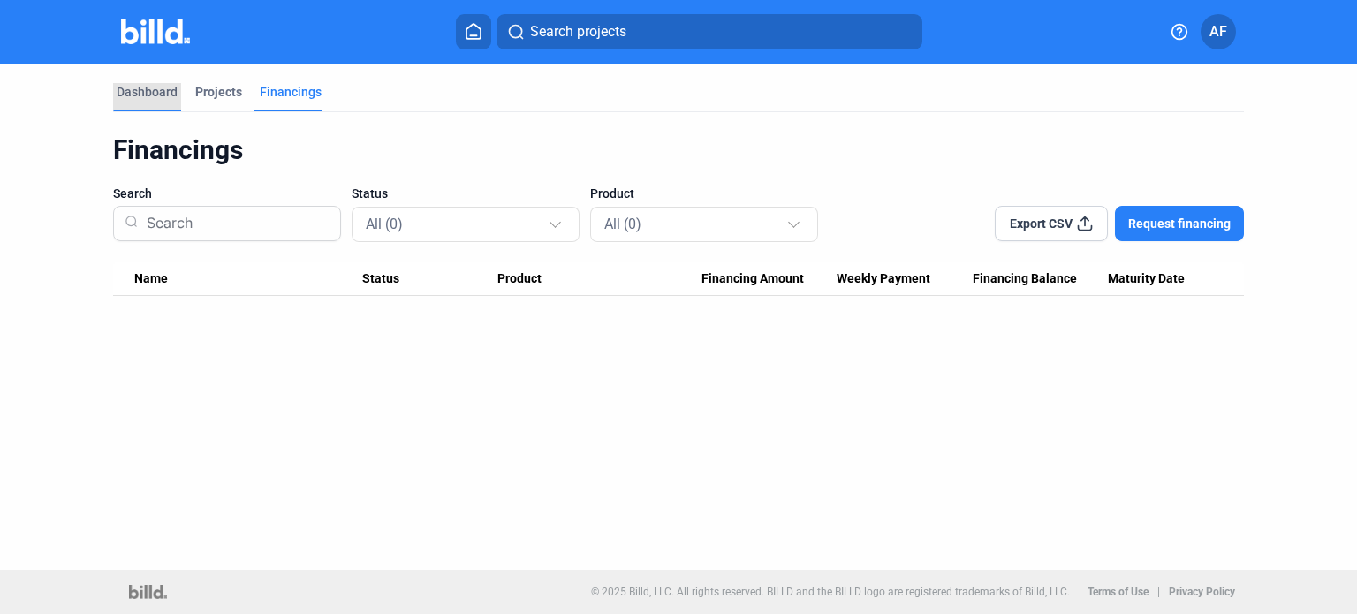
click at [120, 84] on div "Dashboard" at bounding box center [147, 92] width 61 height 18
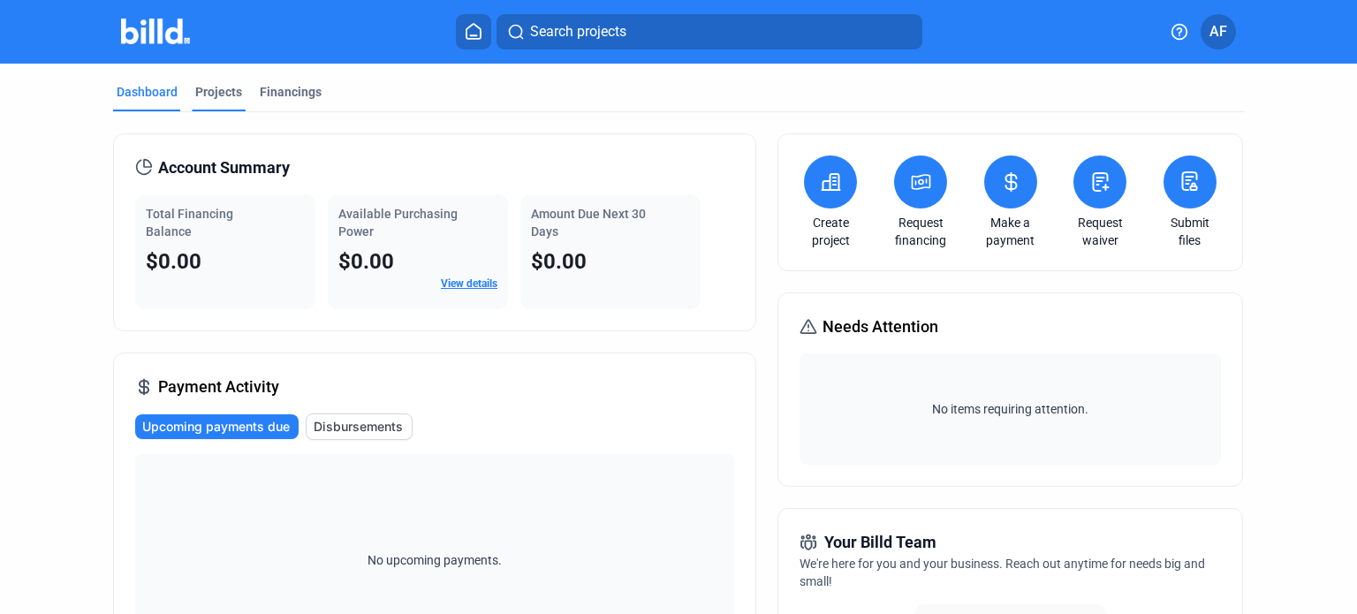
click at [218, 93] on div "Projects" at bounding box center [218, 92] width 47 height 18
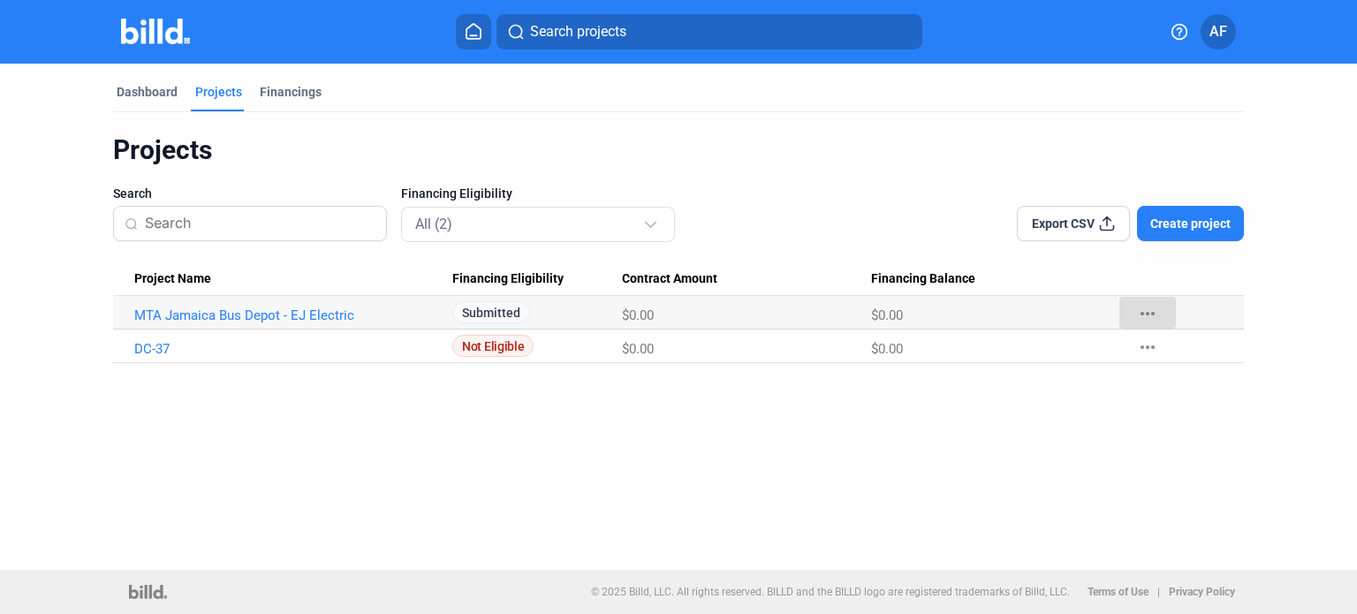
click at [1145, 314] on mat-icon "more_horiz" at bounding box center [1147, 313] width 21 height 21
click at [585, 471] on div at bounding box center [678, 307] width 1357 height 614
click at [311, 315] on link "MTA Jamaica Bus Depot - EJ Electric" at bounding box center [287, 316] width 307 height 16
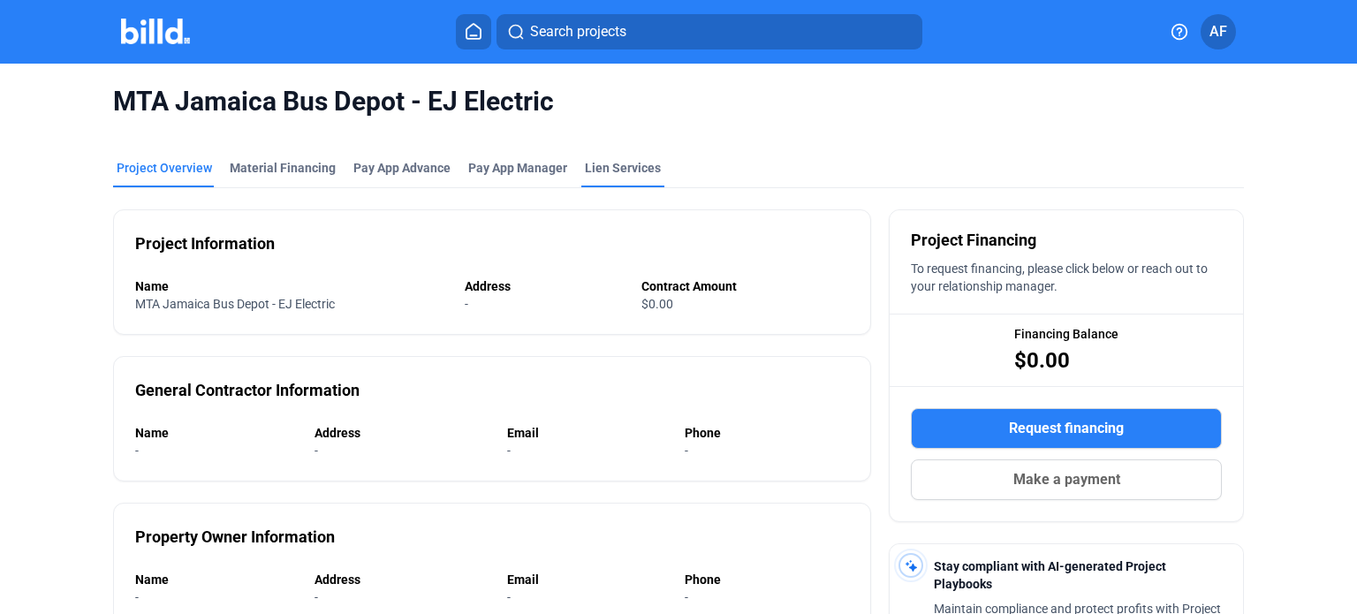
click at [587, 165] on div "Lien Services" at bounding box center [623, 168] width 76 height 18
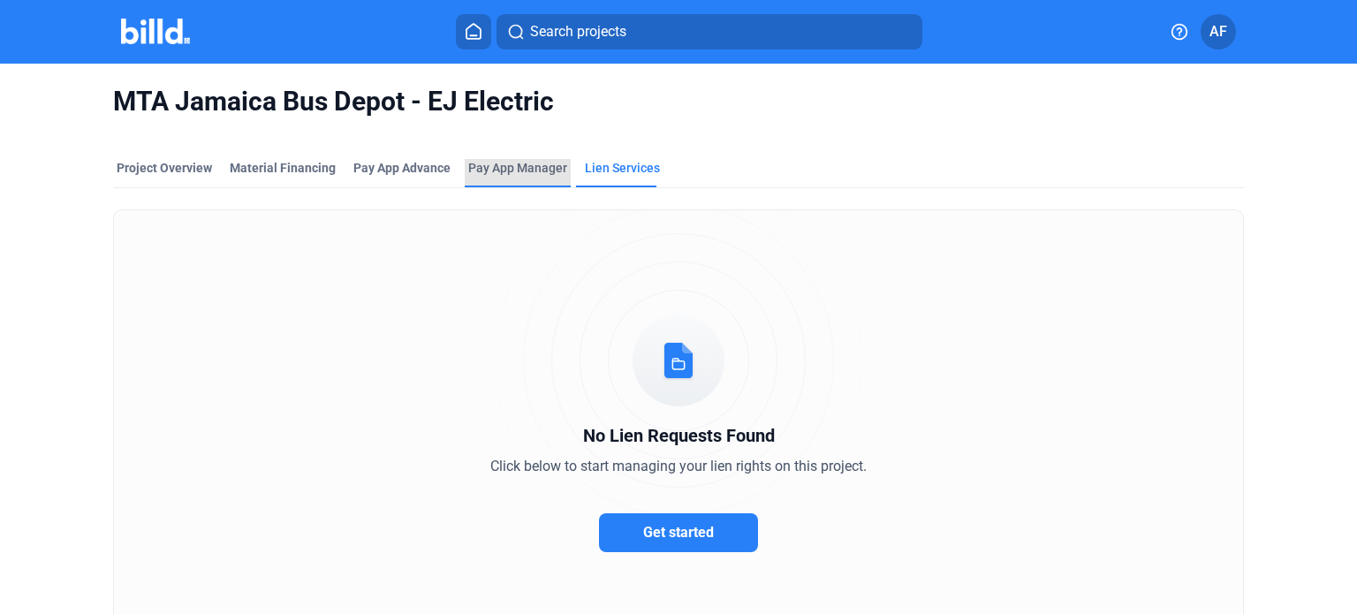
click at [477, 172] on span "Pay App Manager" at bounding box center [517, 168] width 99 height 18
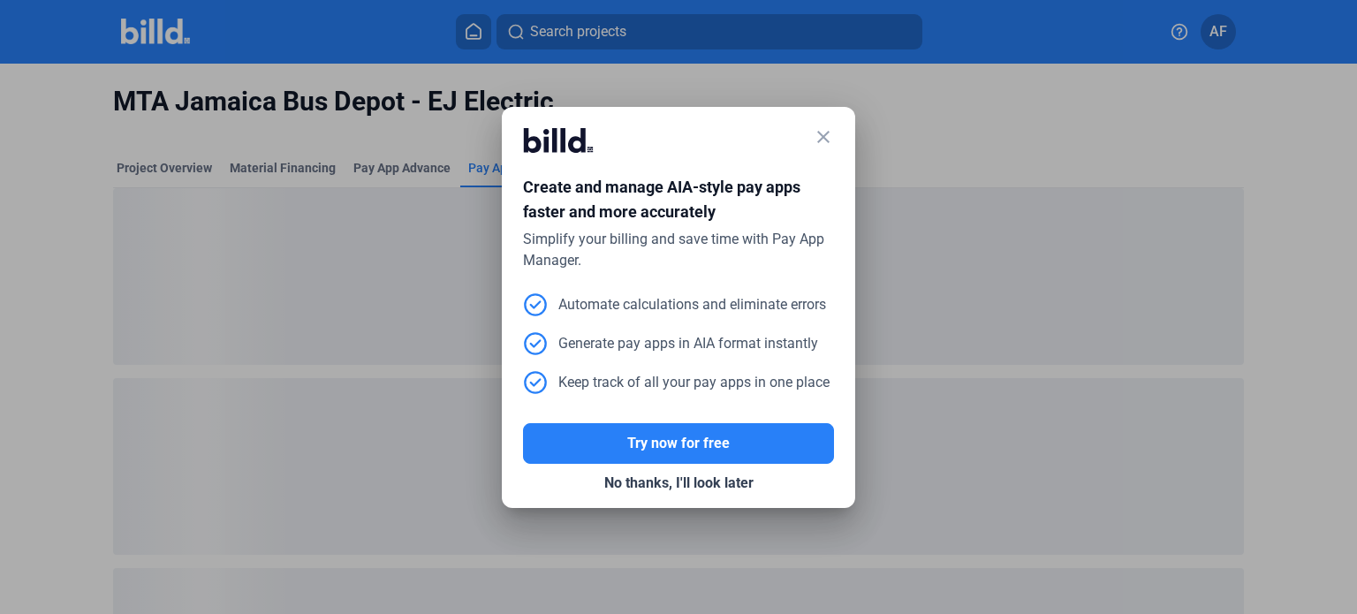
click at [826, 133] on mat-icon "close" at bounding box center [823, 136] width 21 height 21
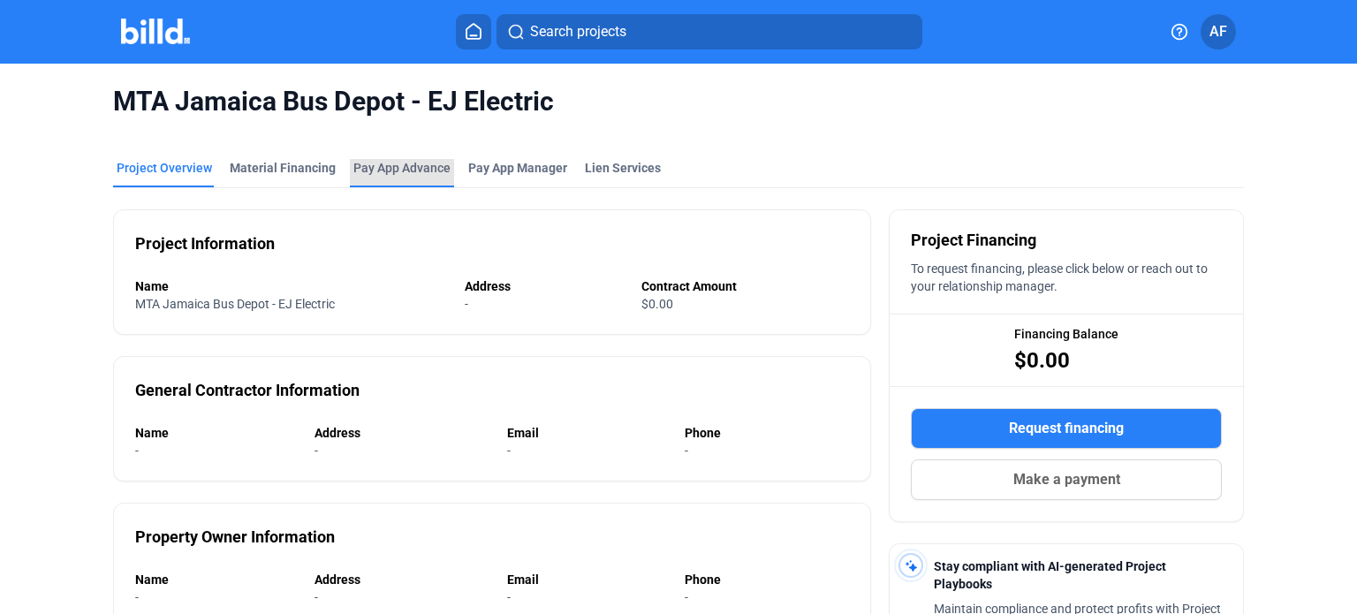
click at [398, 164] on div "Pay App Advance" at bounding box center [401, 168] width 97 height 18
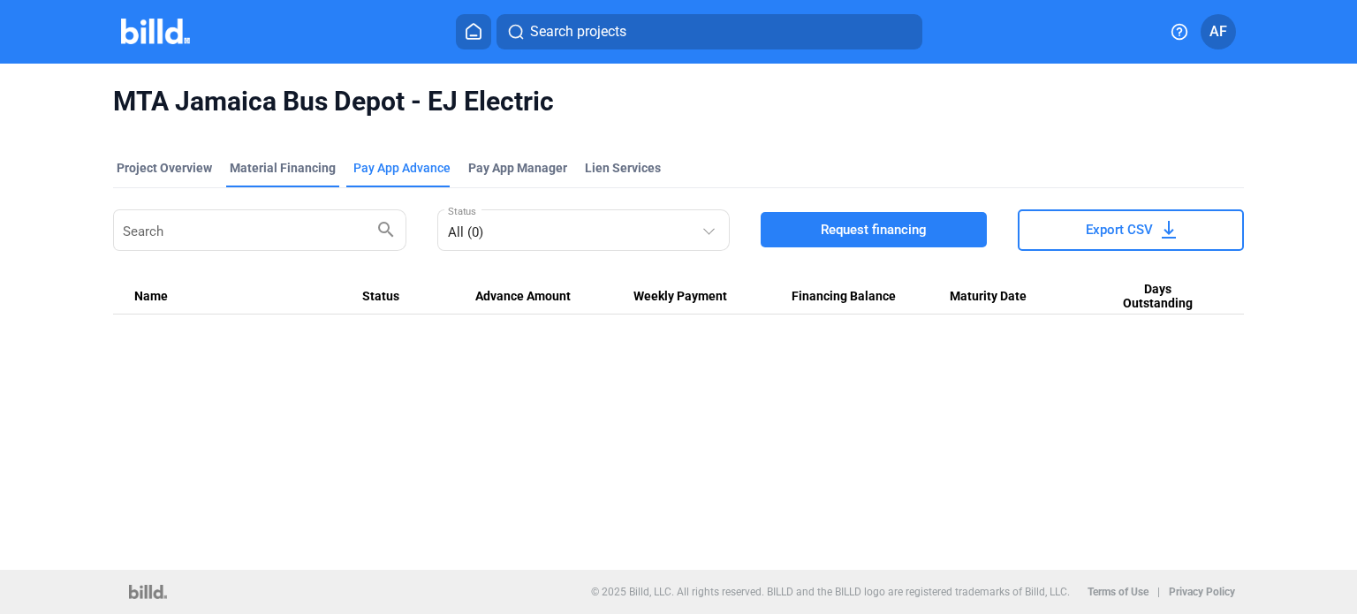
click at [300, 173] on div "Material Financing" at bounding box center [283, 168] width 106 height 18
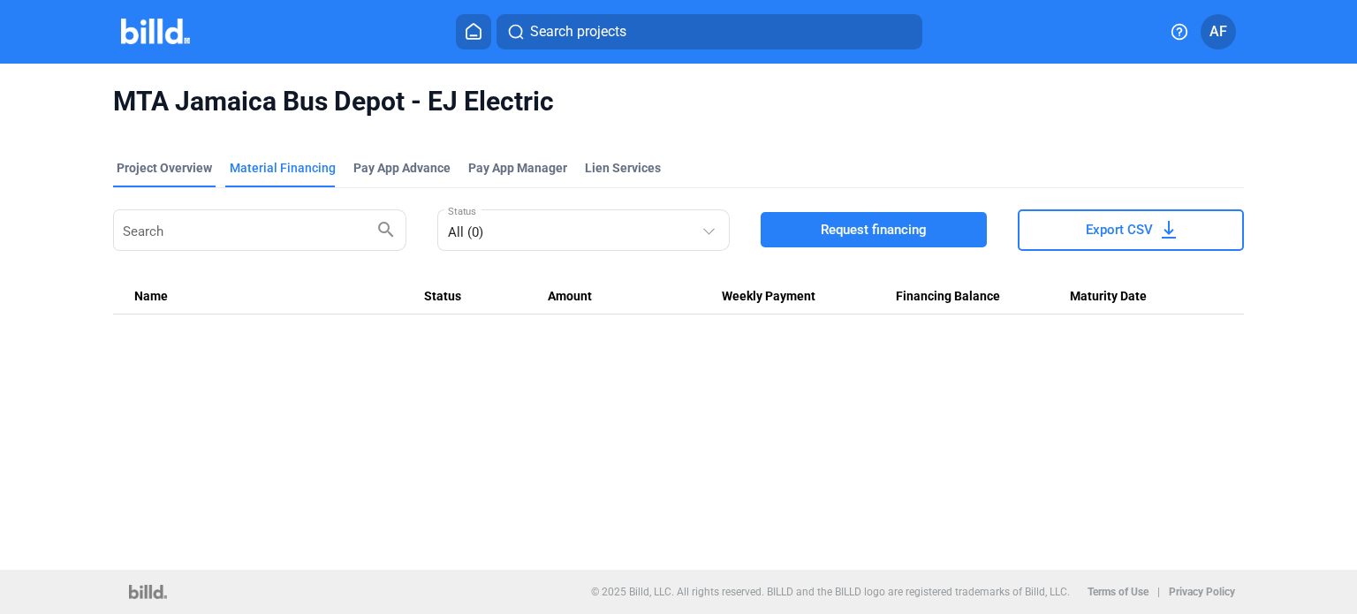
click at [155, 164] on div "Project Overview" at bounding box center [164, 168] width 95 height 18
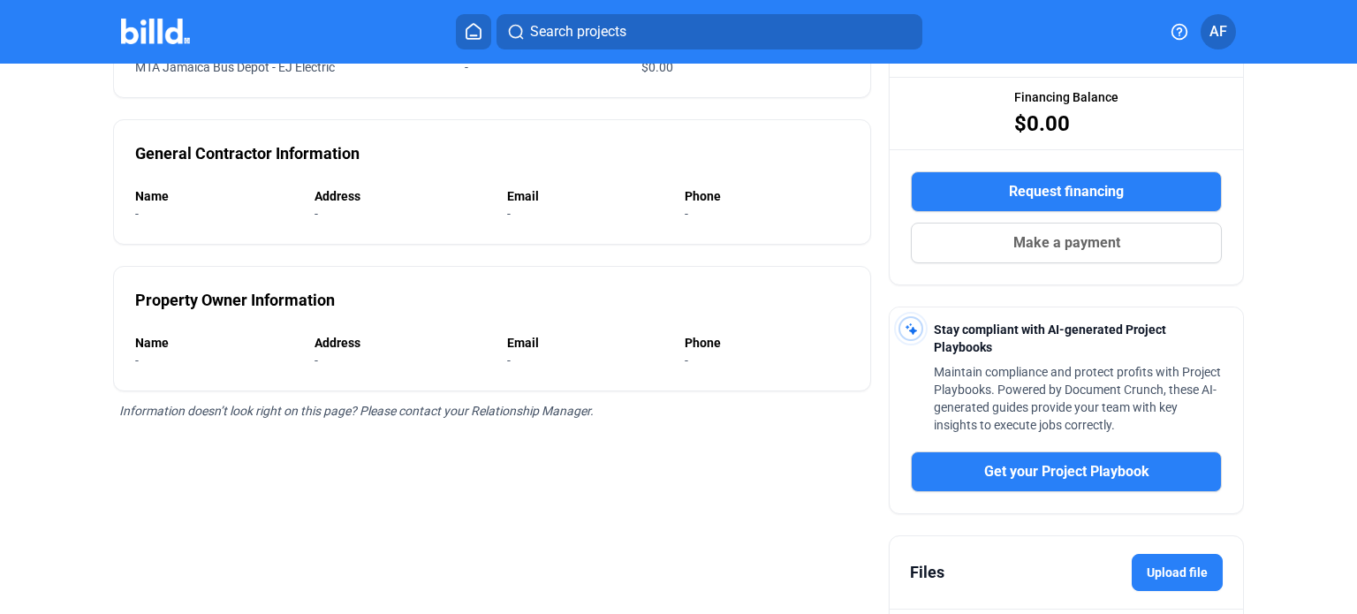
scroll to position [222, 0]
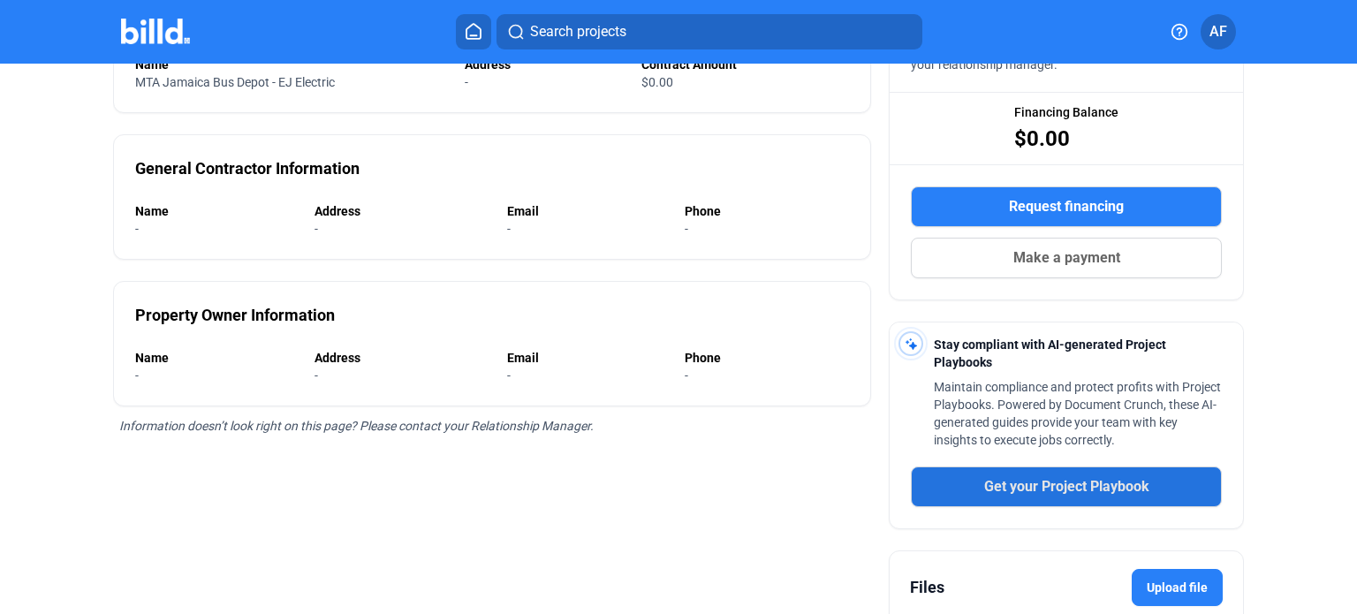
click at [1082, 490] on span "Get your Project Playbook" at bounding box center [1066, 486] width 165 height 21
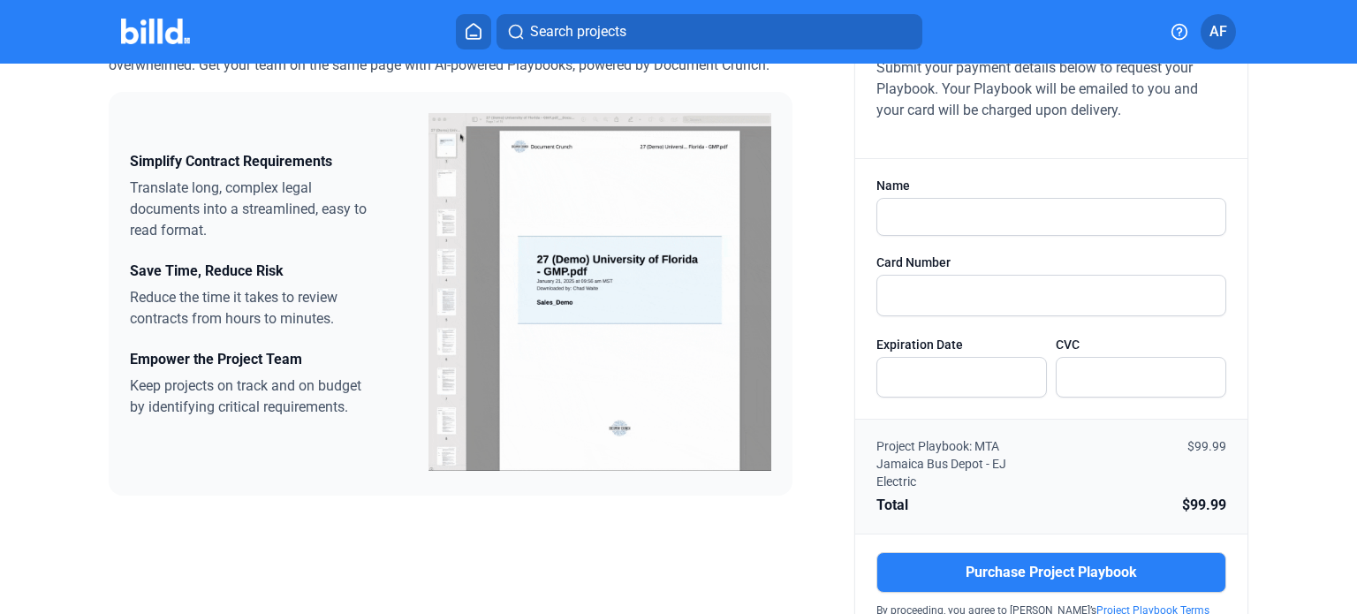
scroll to position [177, 0]
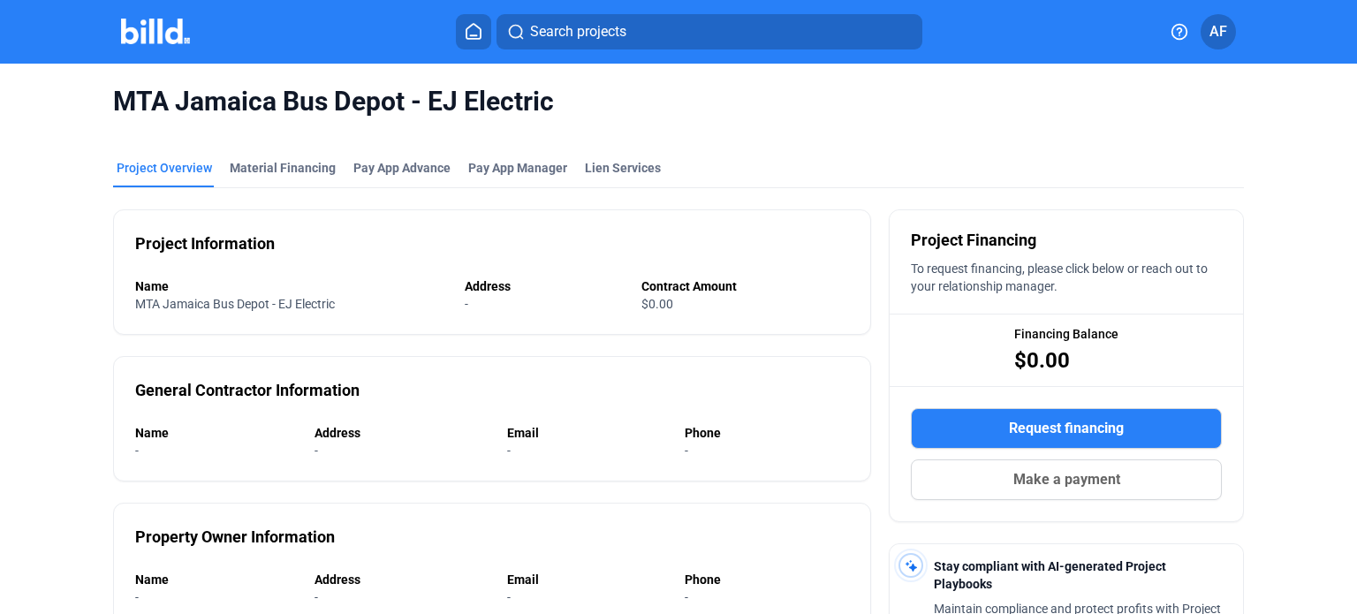
click at [490, 283] on div "Address" at bounding box center [544, 286] width 158 height 18
click at [461, 306] on div "Name MTA Jamaica Bus Depot - EJ Electric Address - Contract Amount $0.00" at bounding box center [492, 294] width 714 height 35
click at [644, 309] on span "$0.00" at bounding box center [658, 304] width 32 height 14
click at [471, 30] on icon at bounding box center [474, 31] width 18 height 17
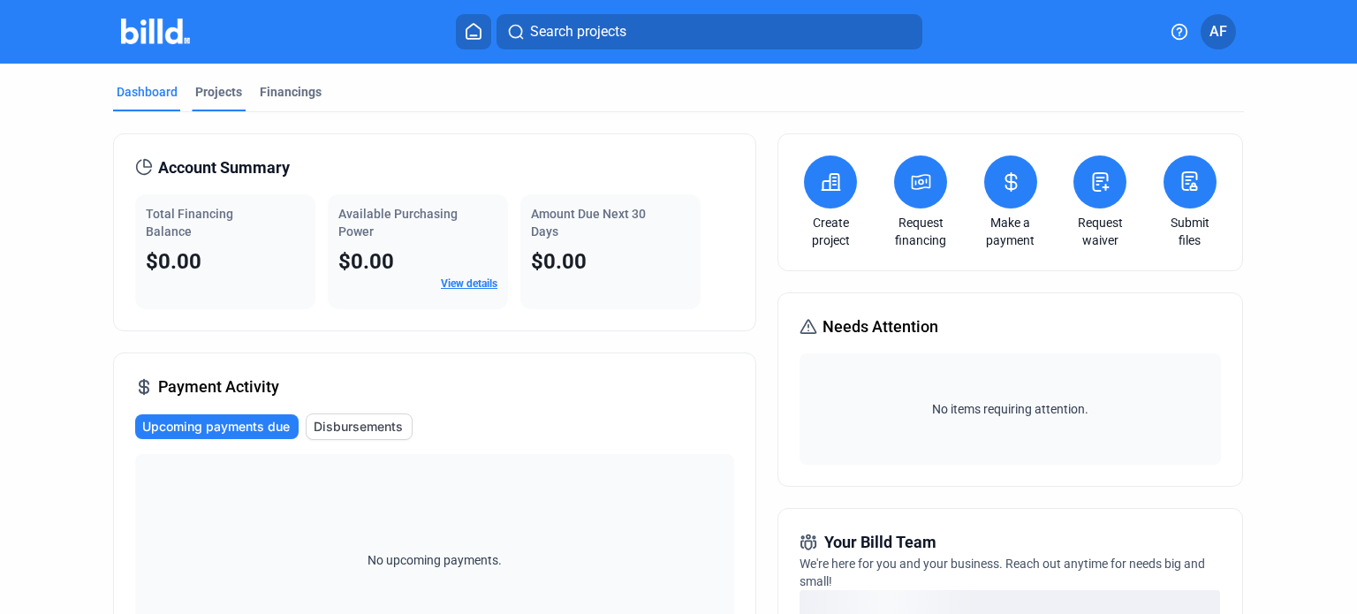
click at [219, 95] on div "Projects" at bounding box center [218, 92] width 47 height 18
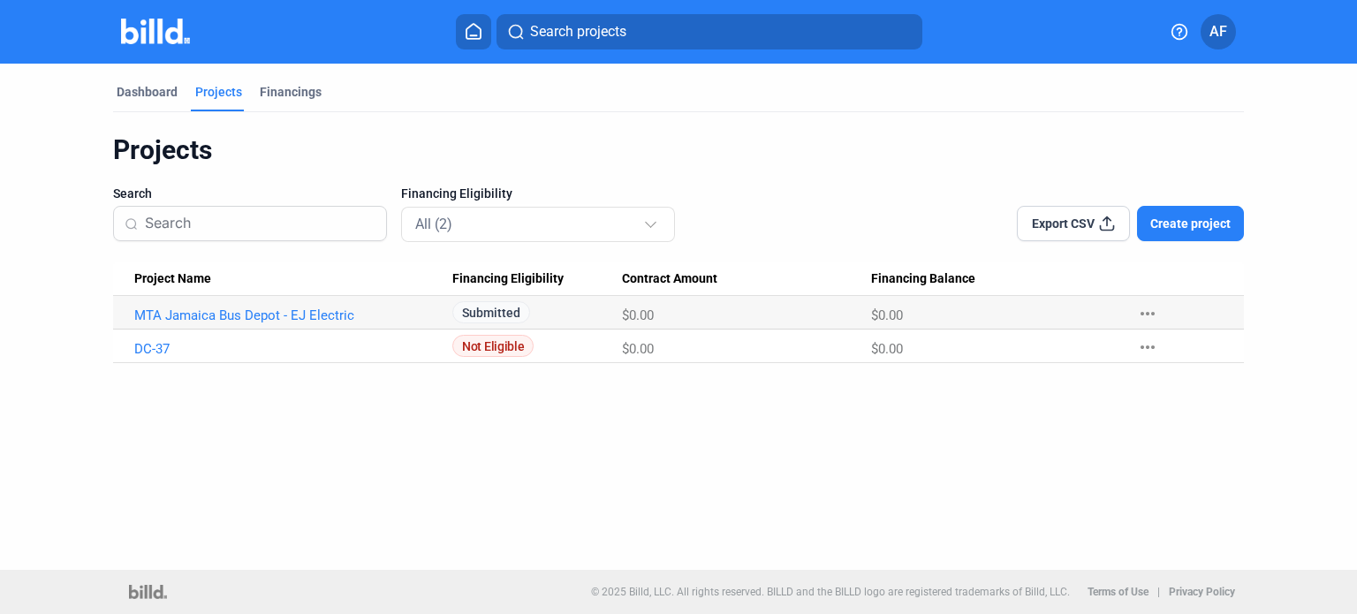
click at [1188, 221] on span "Create project" at bounding box center [1191, 224] width 80 height 18
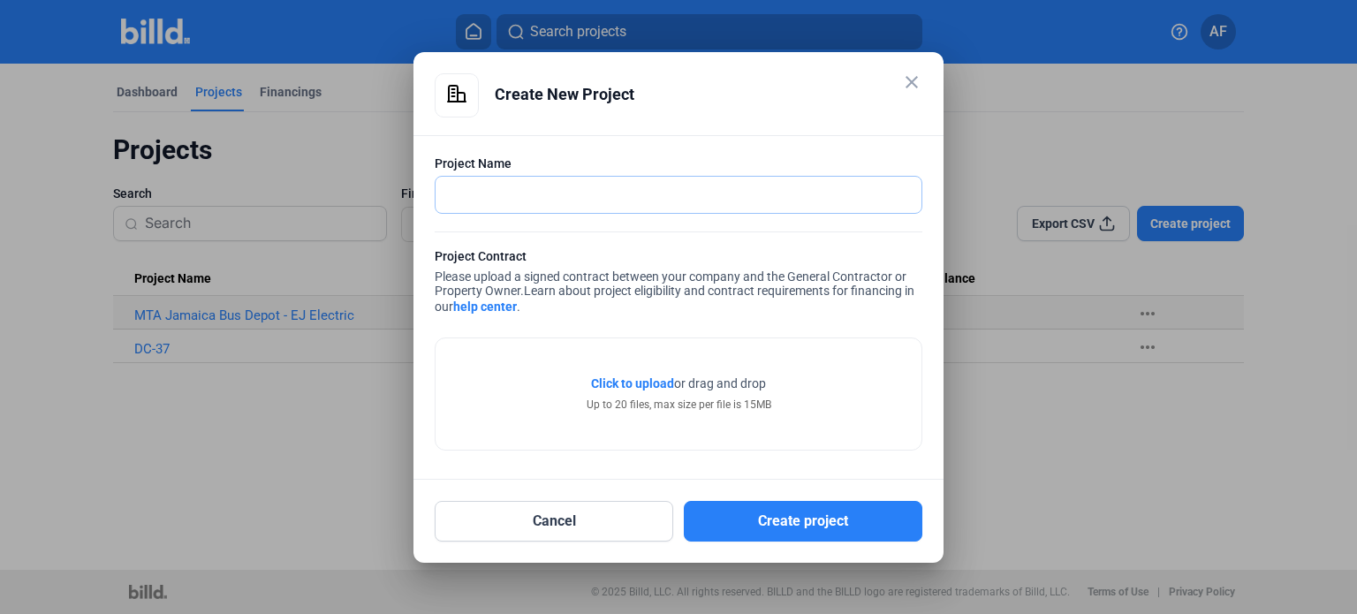
click at [498, 199] on input "text" at bounding box center [679, 195] width 486 height 36
click at [672, 190] on input "text" at bounding box center [679, 195] width 486 height 36
type input "JFK Terminal 1 - EP-EP - B&G Electric"
click at [654, 385] on span "Click to upload" at bounding box center [632, 383] width 83 height 14
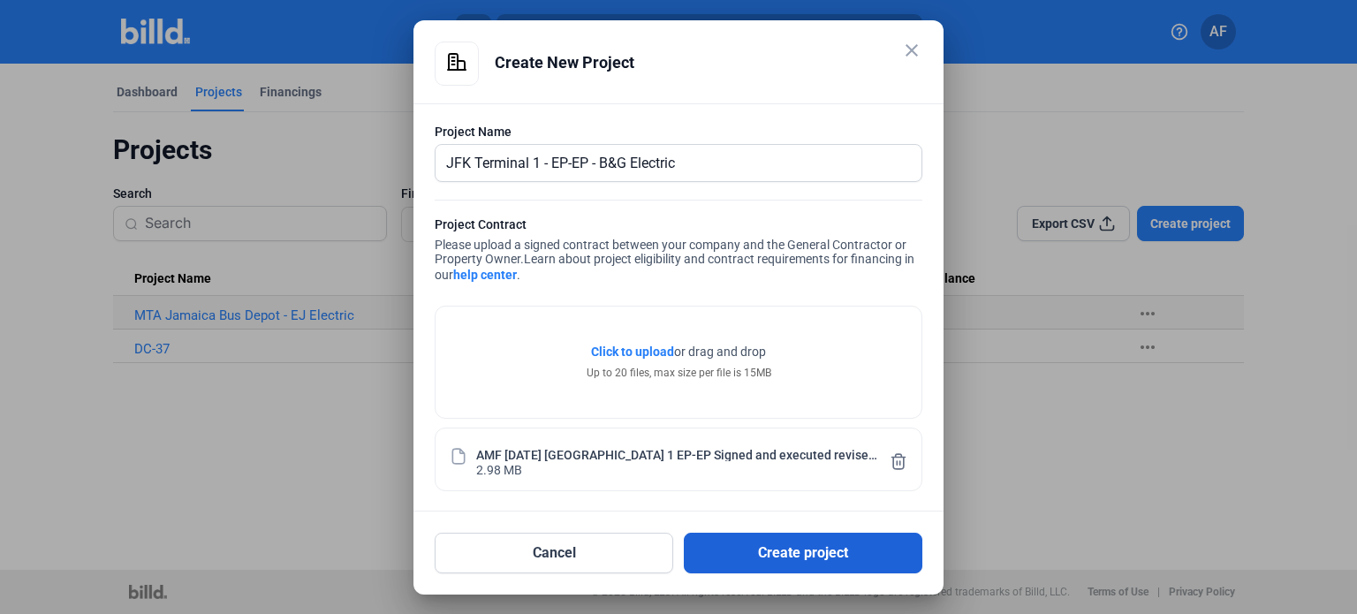
click at [786, 554] on button "Create project" at bounding box center [803, 553] width 239 height 41
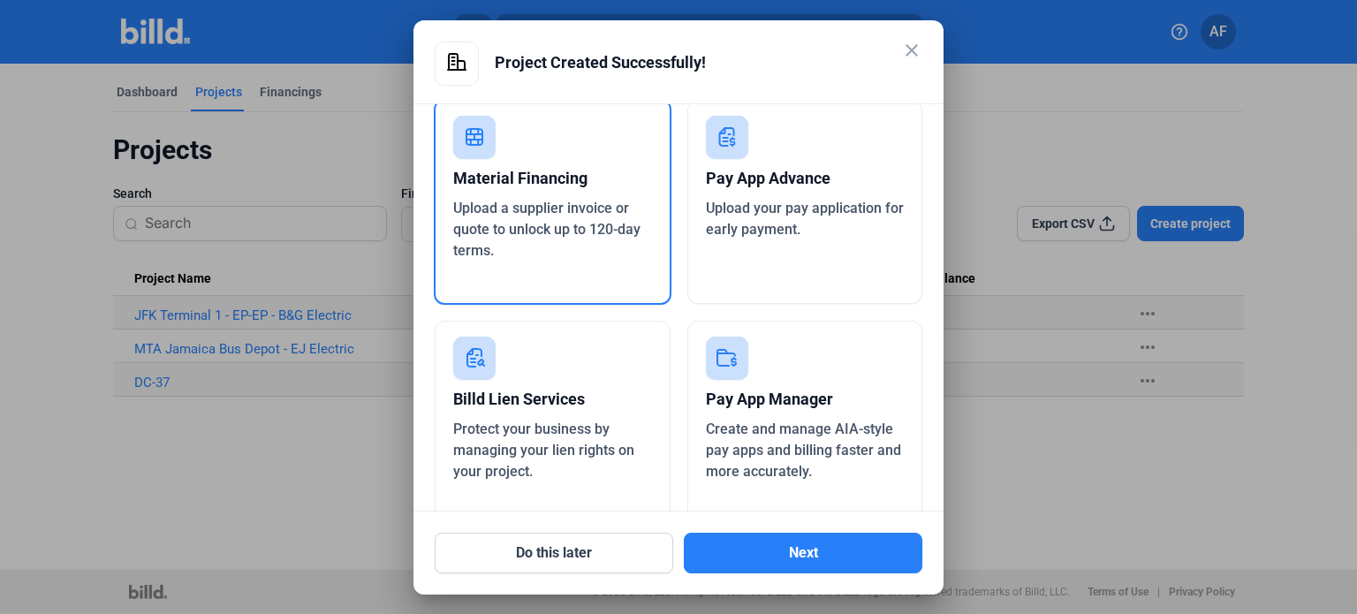
scroll to position [88, 0]
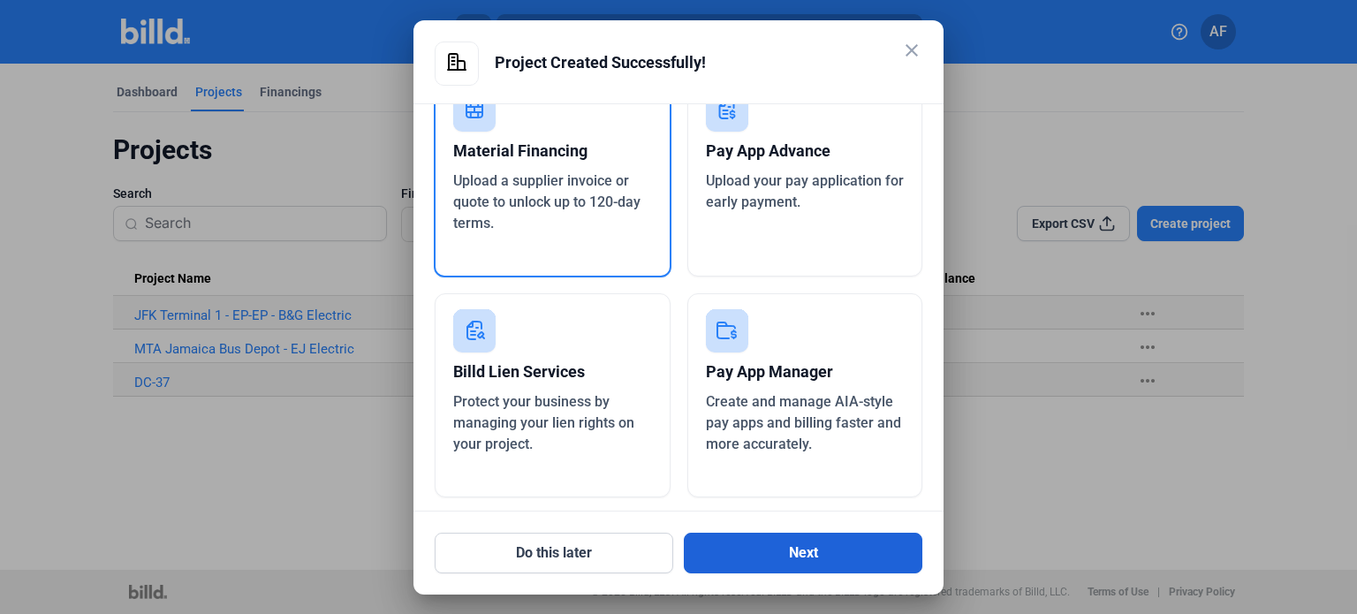
click at [808, 547] on button "Next" at bounding box center [803, 553] width 239 height 41
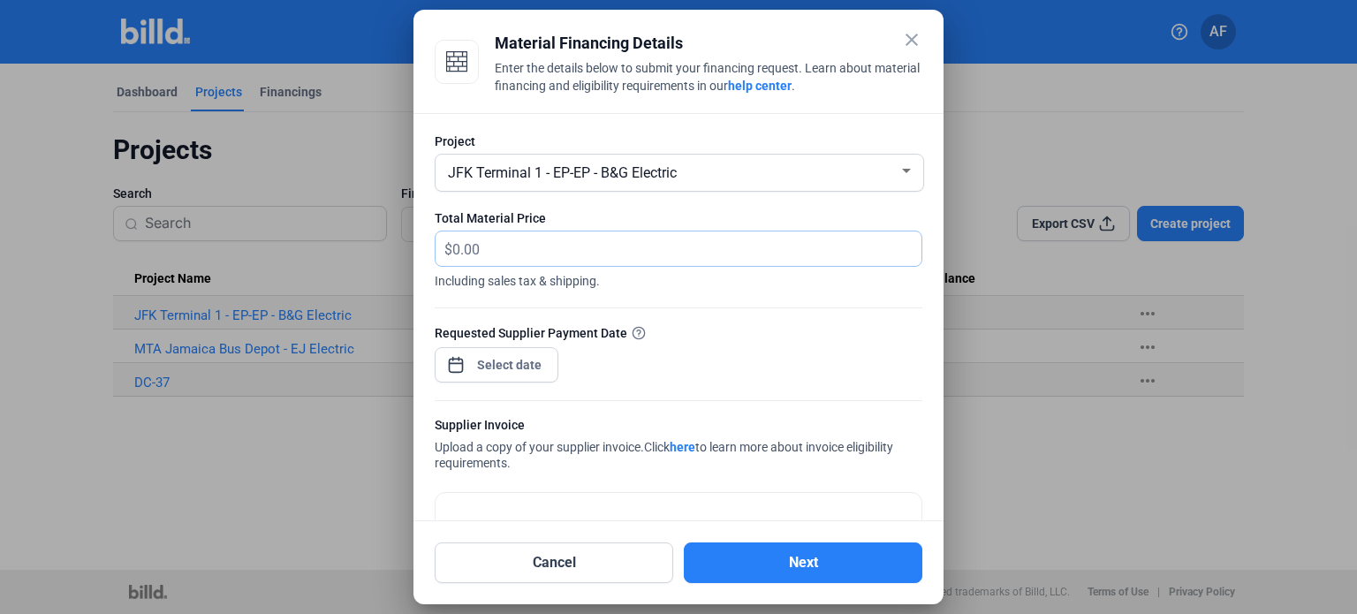
click at [525, 247] on input "text" at bounding box center [676, 249] width 449 height 34
click at [580, 559] on button "Cancel" at bounding box center [554, 563] width 239 height 41
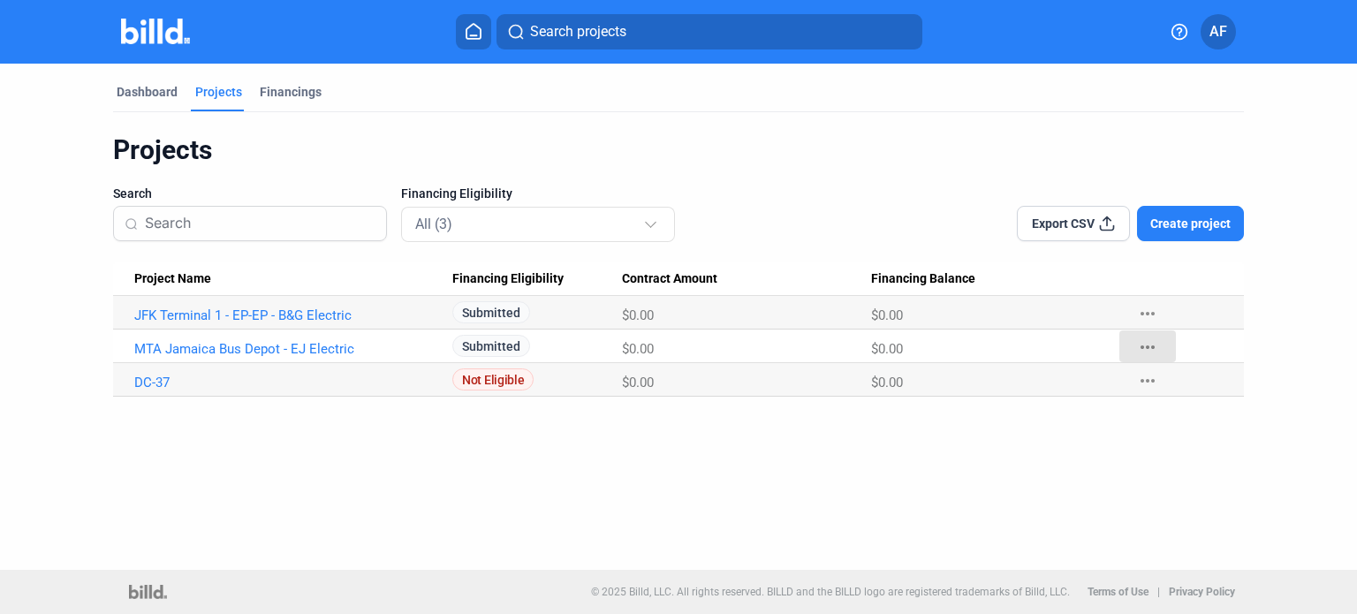
click at [1142, 346] on mat-icon "more_horiz" at bounding box center [1147, 347] width 21 height 21
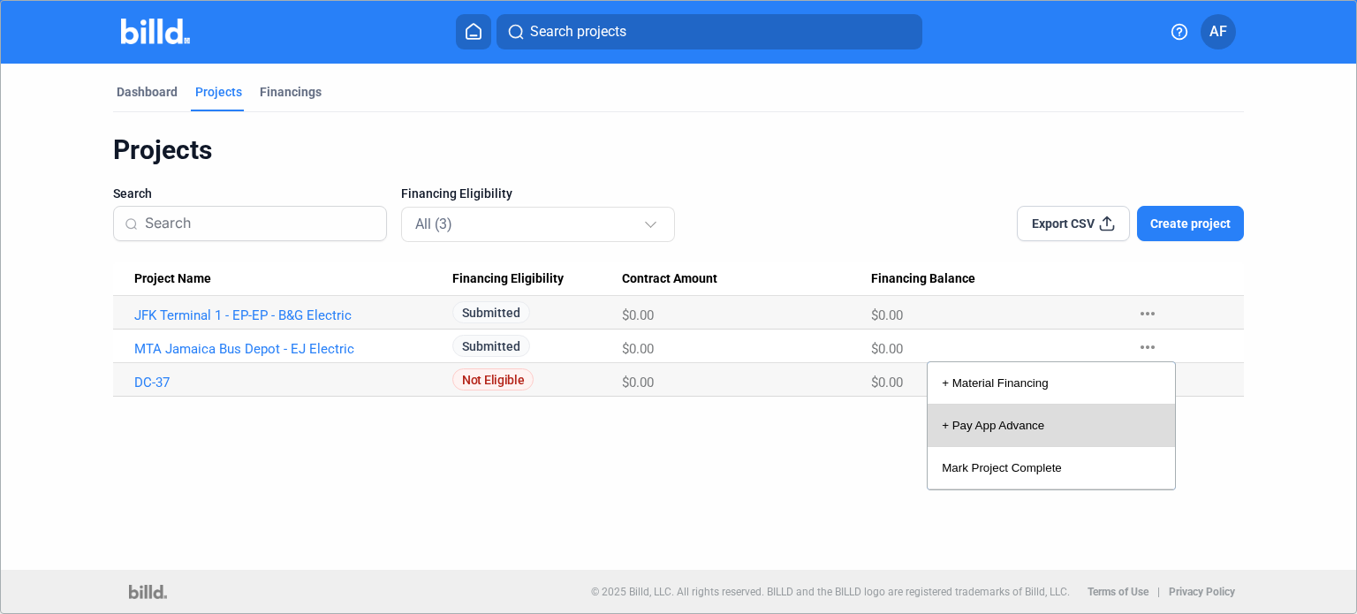
click at [1014, 427] on button "+ Pay App Advance" at bounding box center [1051, 426] width 247 height 42
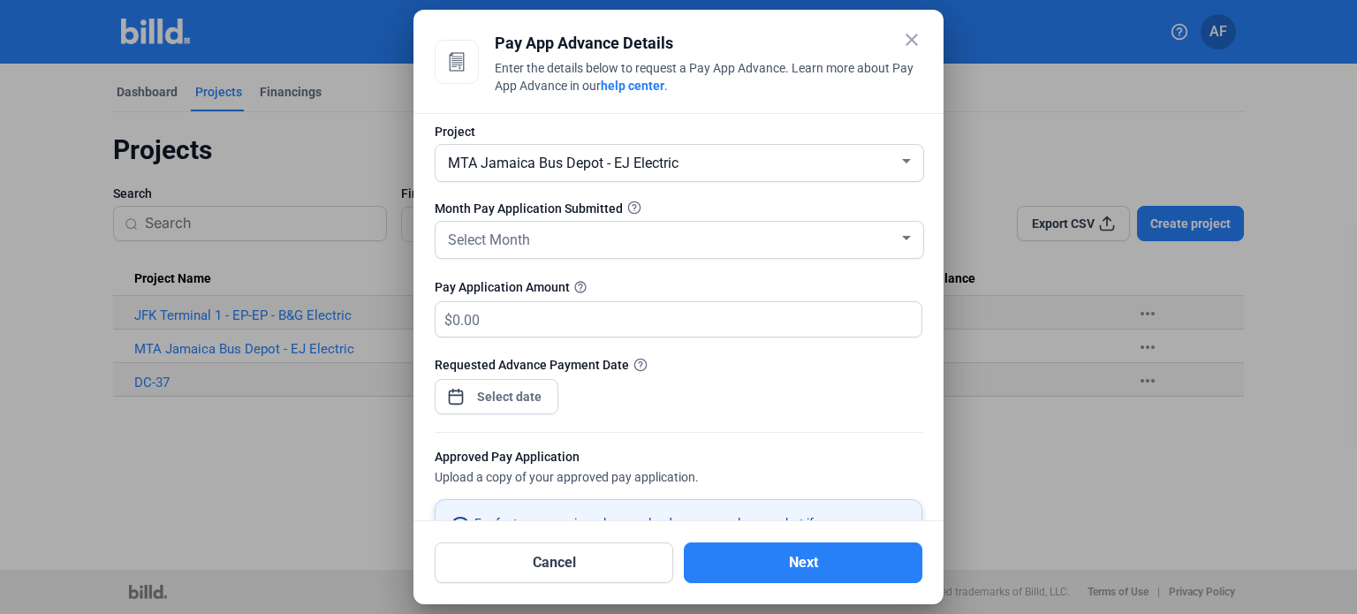
scroll to position [0, 0]
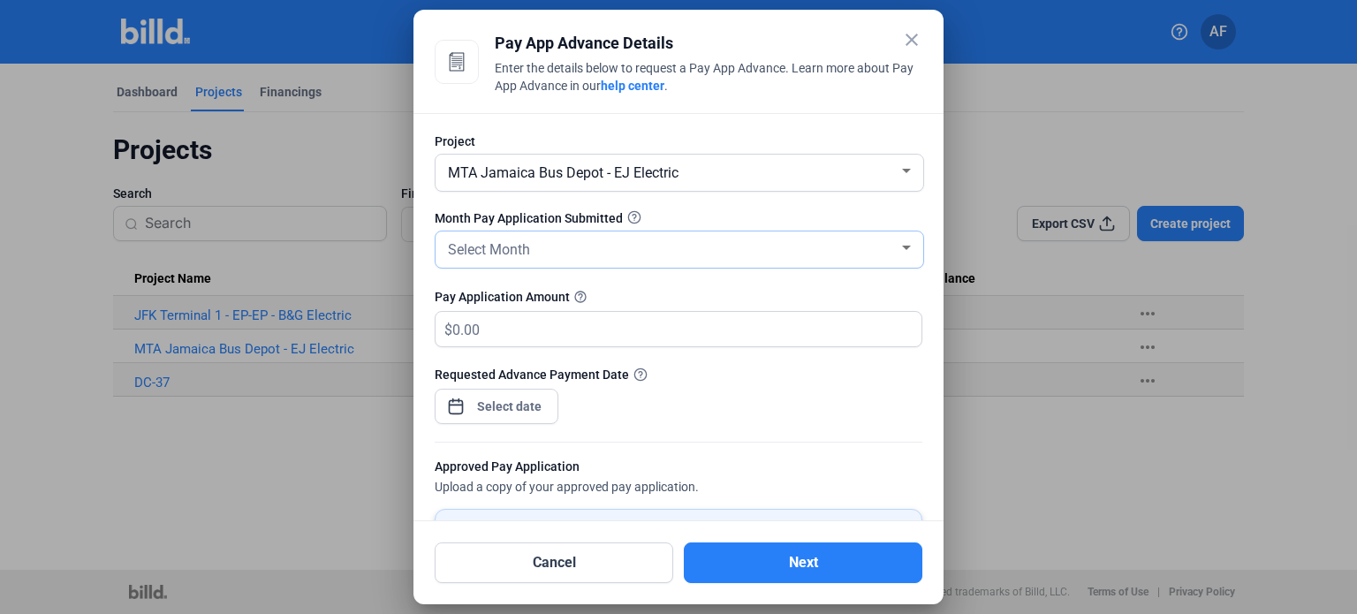
click at [879, 250] on div "Select Month" at bounding box center [671, 248] width 454 height 25
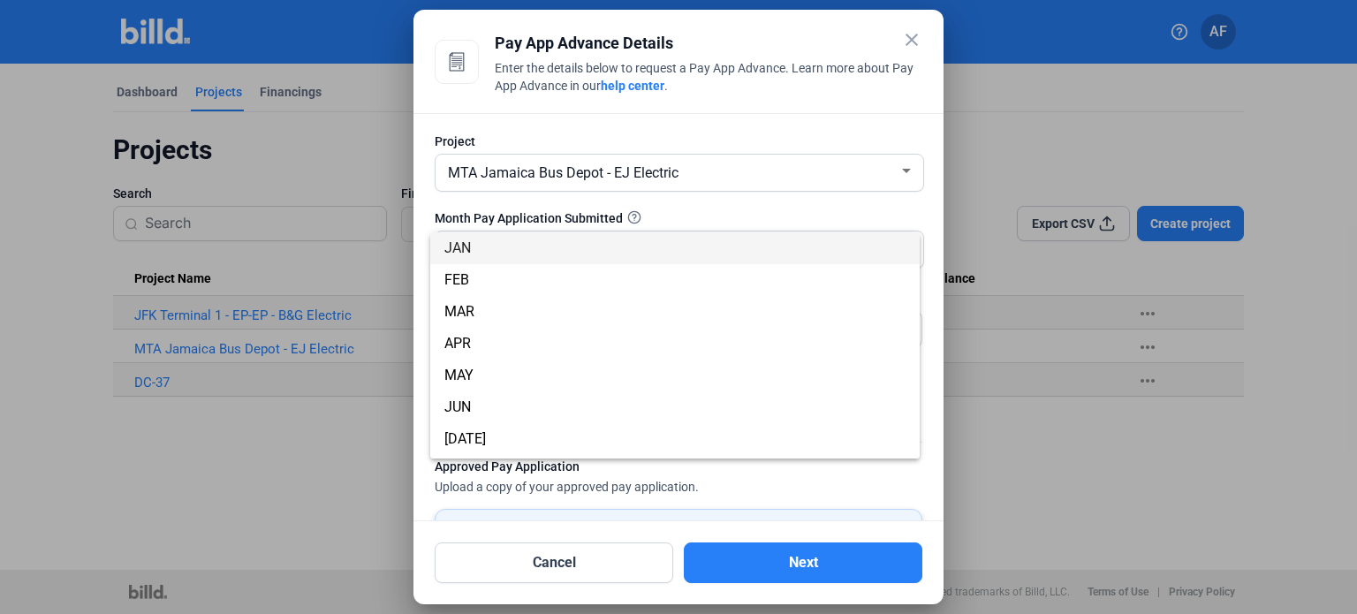
click at [905, 210] on div at bounding box center [678, 307] width 1357 height 614
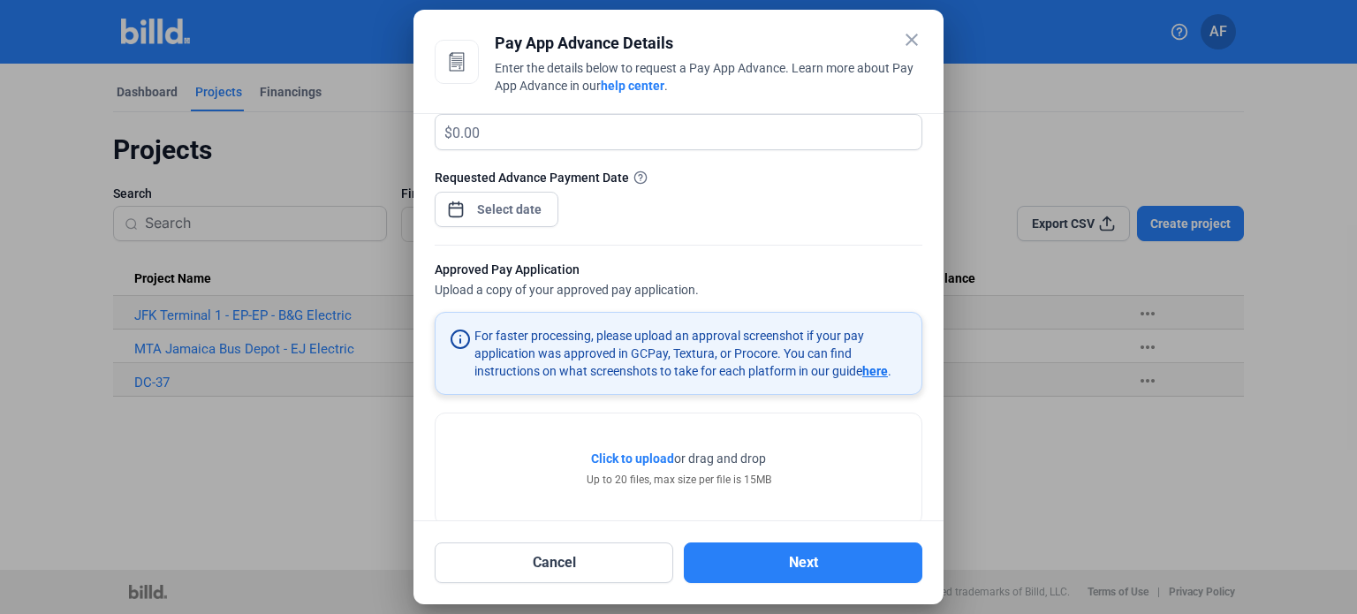
scroll to position [228, 0]
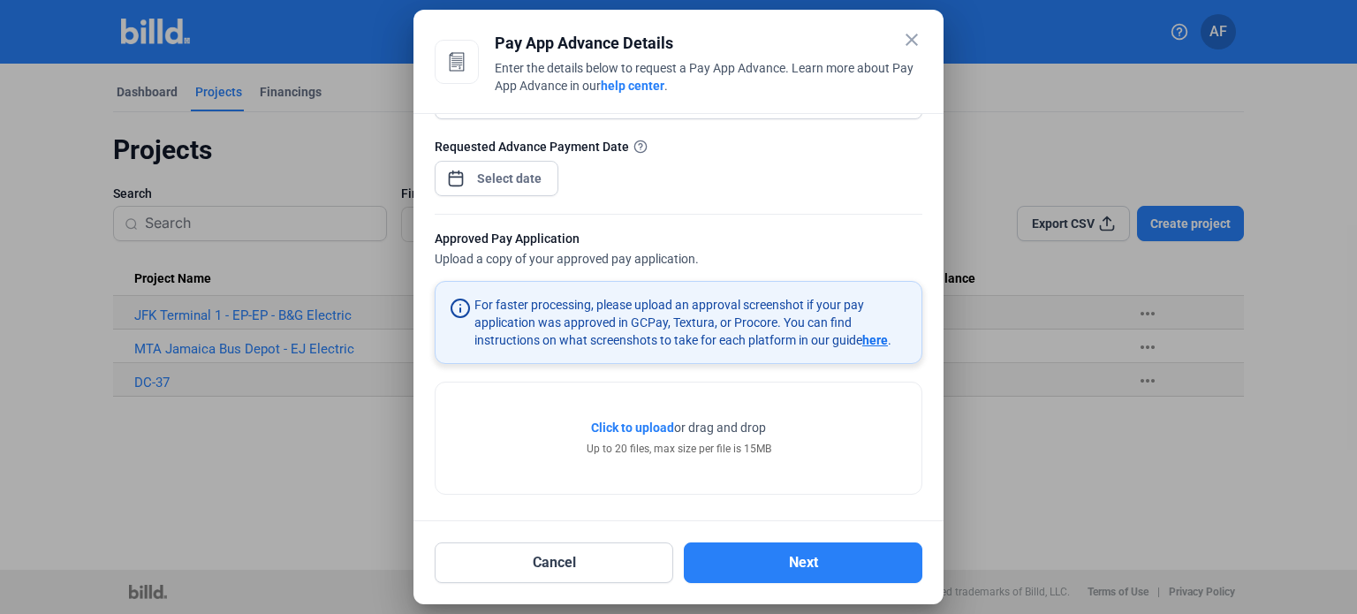
click at [909, 40] on mat-icon "close" at bounding box center [911, 39] width 21 height 21
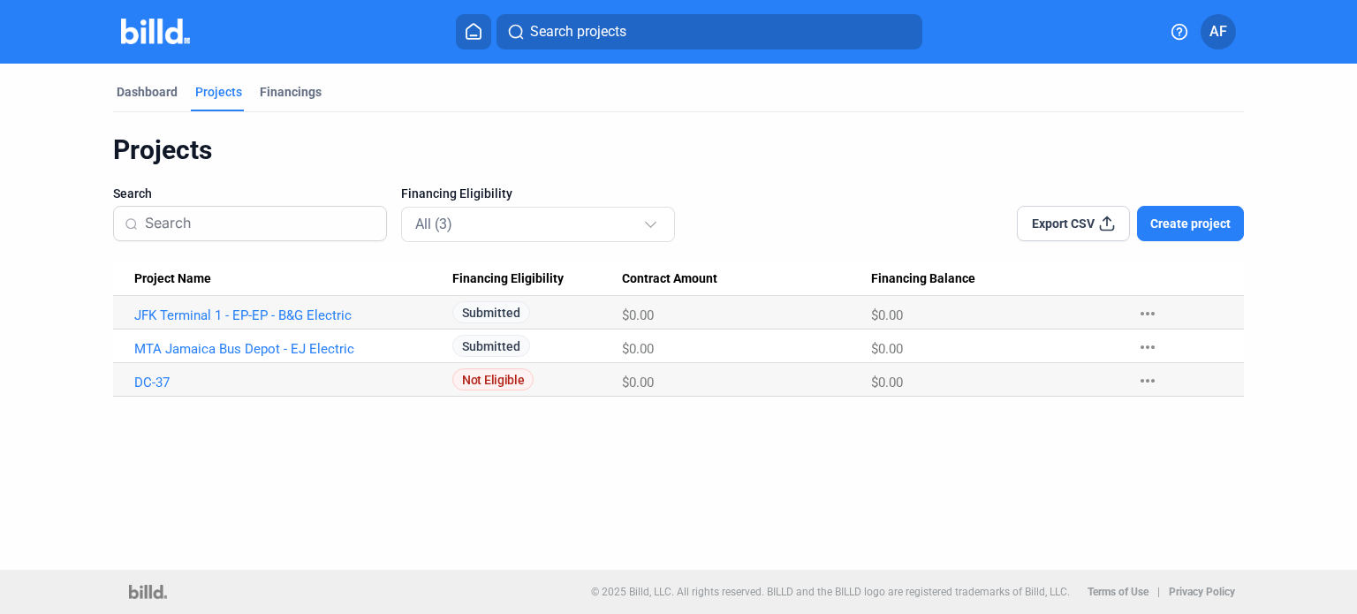
click at [201, 479] on div "Dashboard Projects Financings Projects Search Financing Eligibility All (3) Exp…" at bounding box center [678, 317] width 1357 height 506
click at [1187, 232] on button "Create project" at bounding box center [1190, 223] width 107 height 35
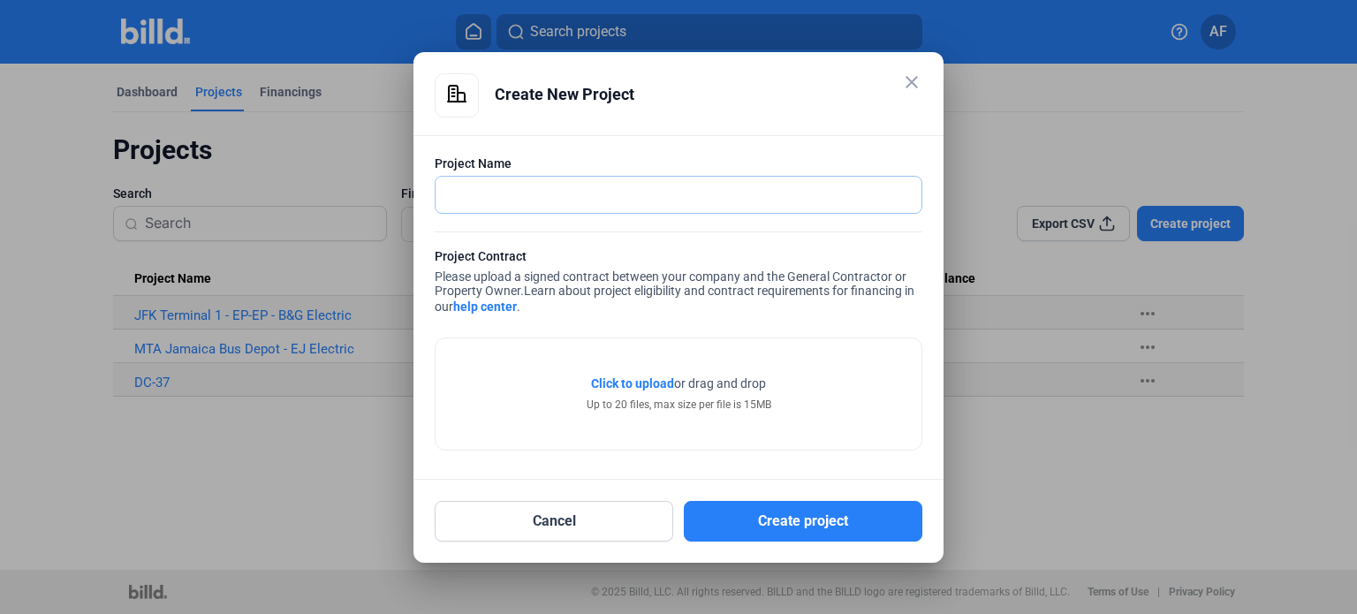
click at [619, 196] on input "text" at bounding box center [669, 195] width 467 height 36
click at [508, 196] on input "text" at bounding box center [669, 195] width 467 height 36
type input "JFK Terminal 6 - Aer Lingus"
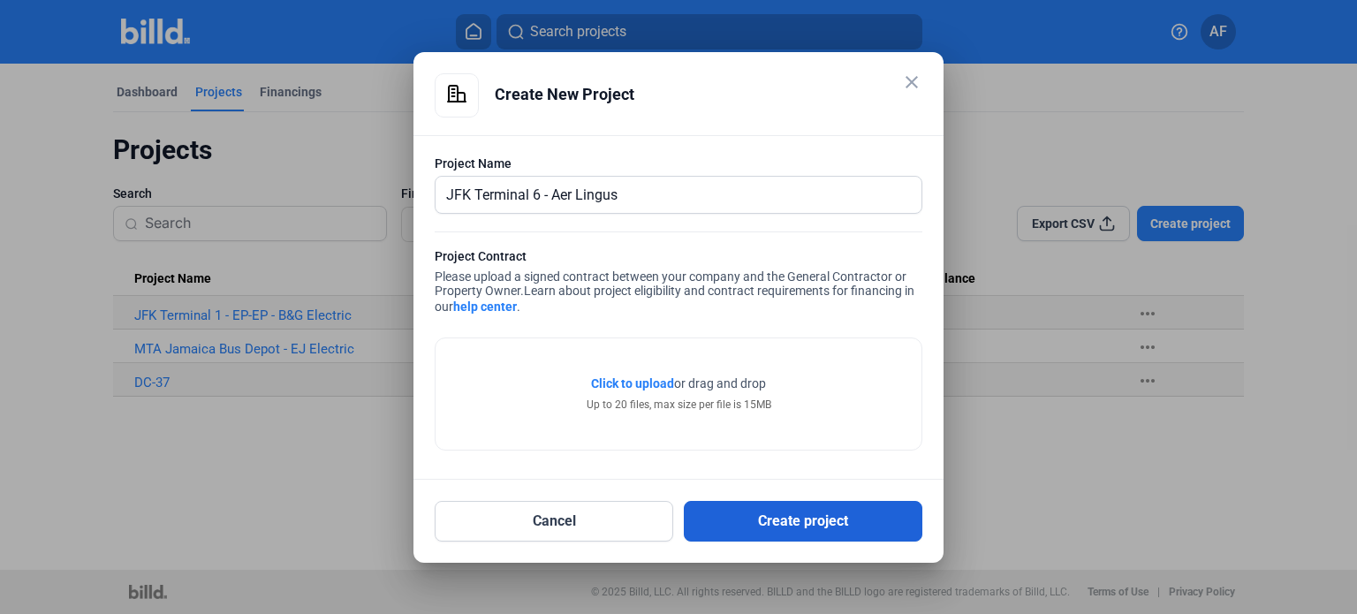
click at [808, 530] on button "Create project" at bounding box center [803, 521] width 239 height 41
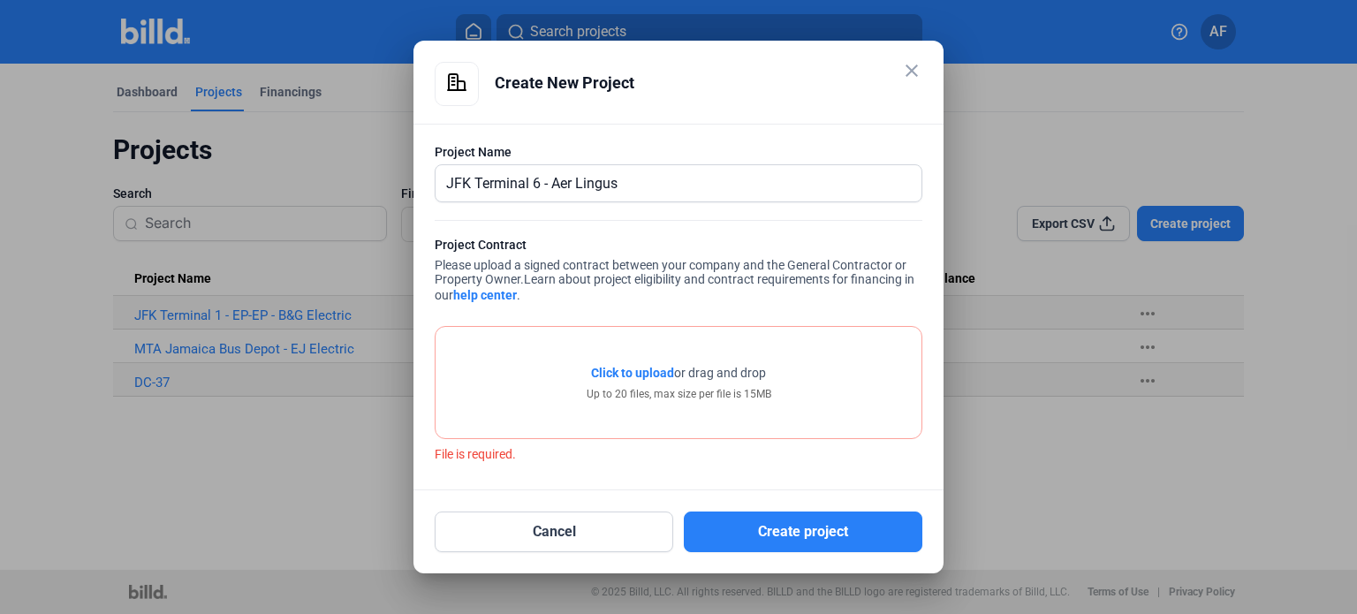
click at [627, 374] on span "Click to upload" at bounding box center [632, 373] width 83 height 14
click at [639, 374] on span "Click to upload" at bounding box center [632, 373] width 83 height 14
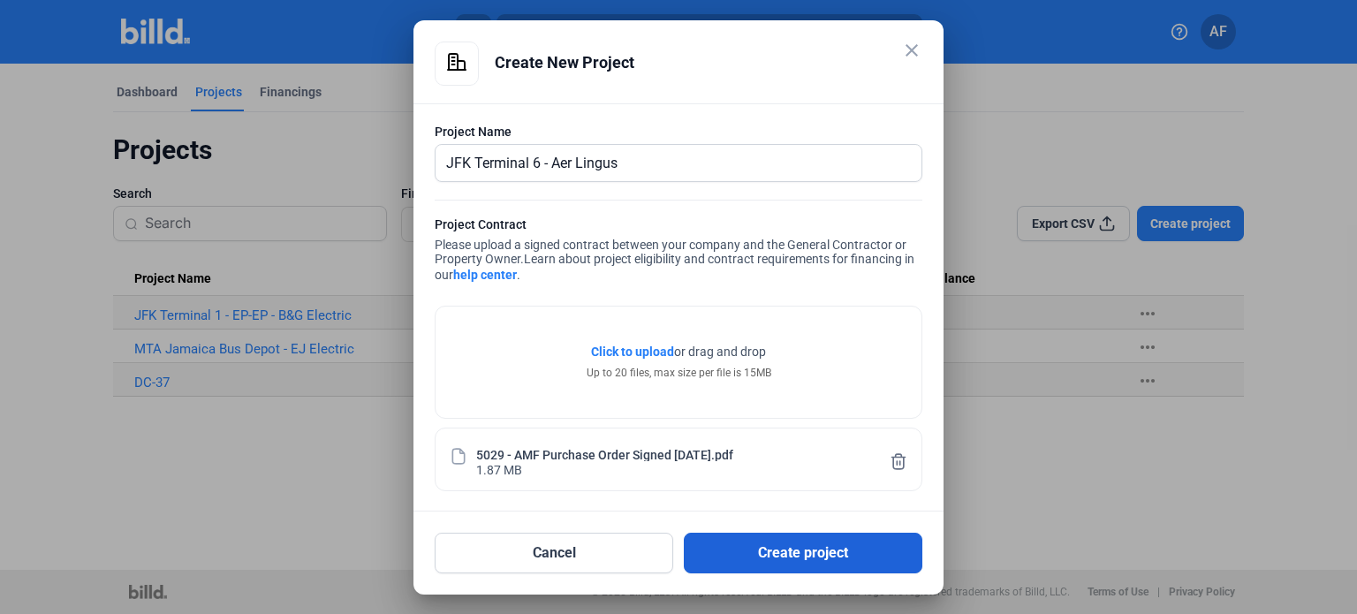
click at [809, 559] on button "Create project" at bounding box center [803, 553] width 239 height 41
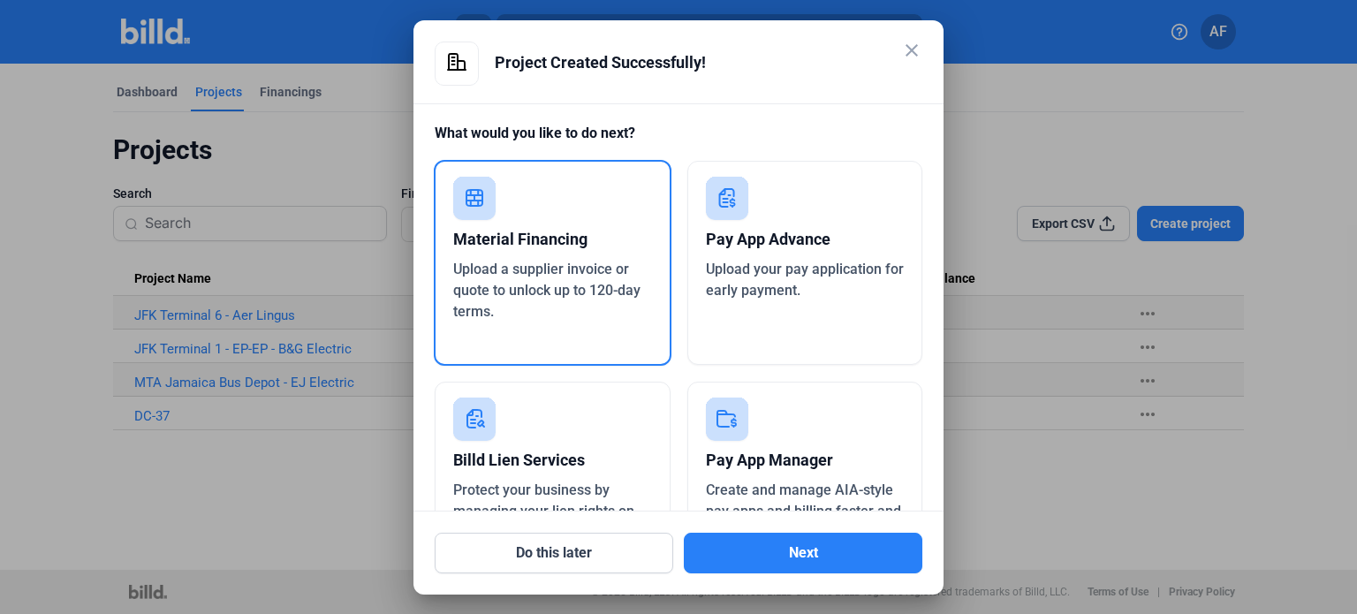
click at [907, 51] on mat-icon "close" at bounding box center [911, 50] width 21 height 21
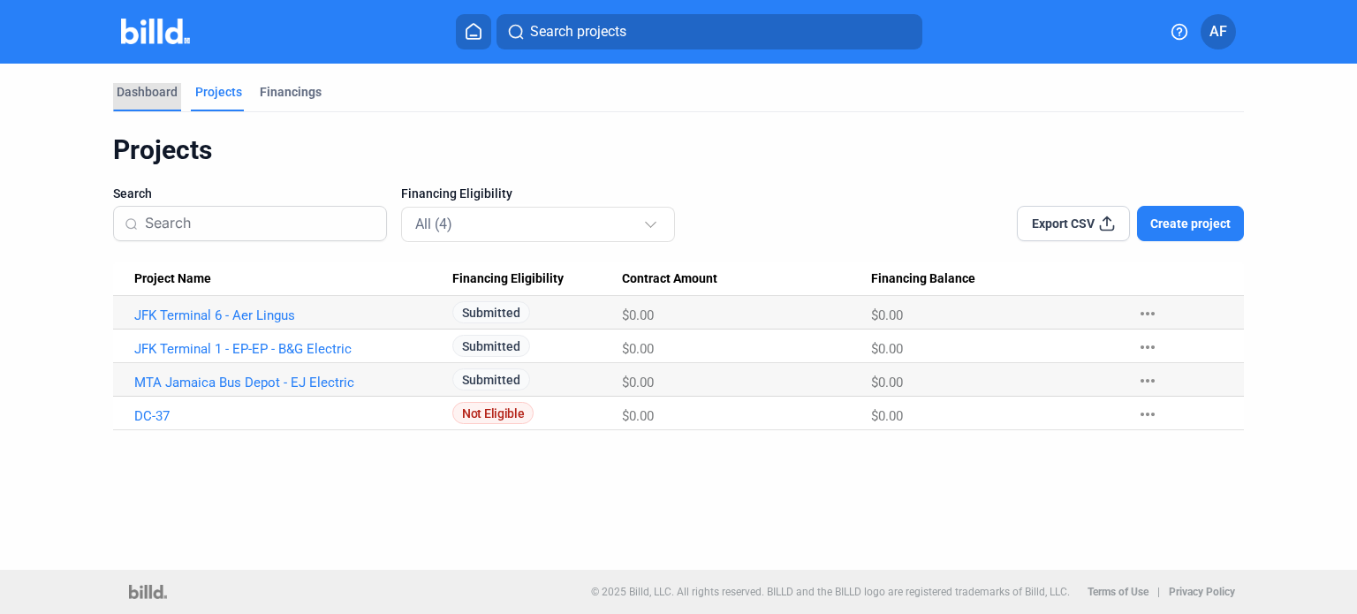
click at [148, 95] on div "Dashboard" at bounding box center [147, 92] width 61 height 18
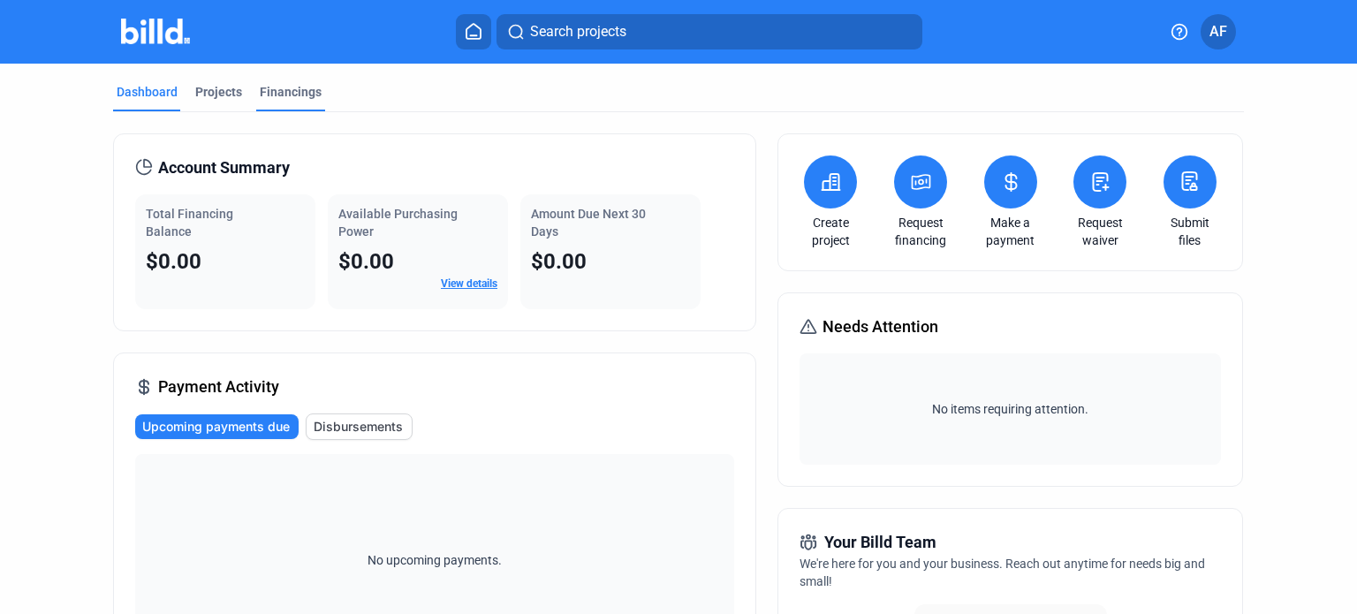
click at [264, 93] on div "Financings" at bounding box center [291, 92] width 62 height 18
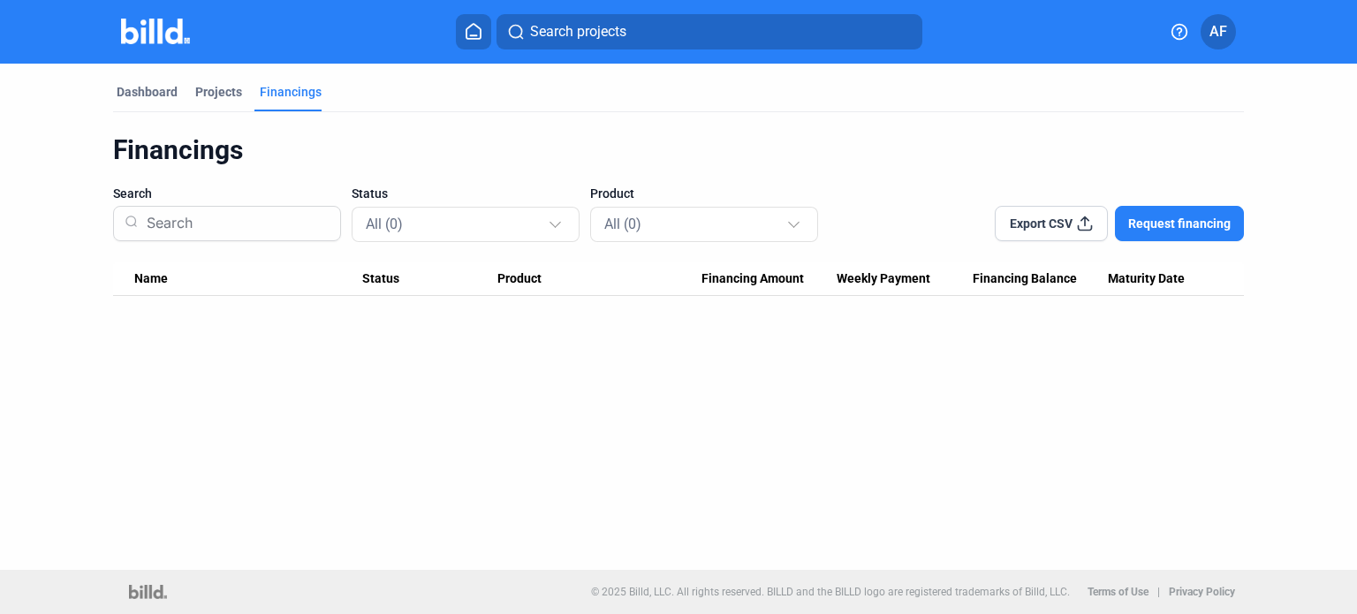
click at [475, 21] on button at bounding box center [473, 31] width 35 height 35
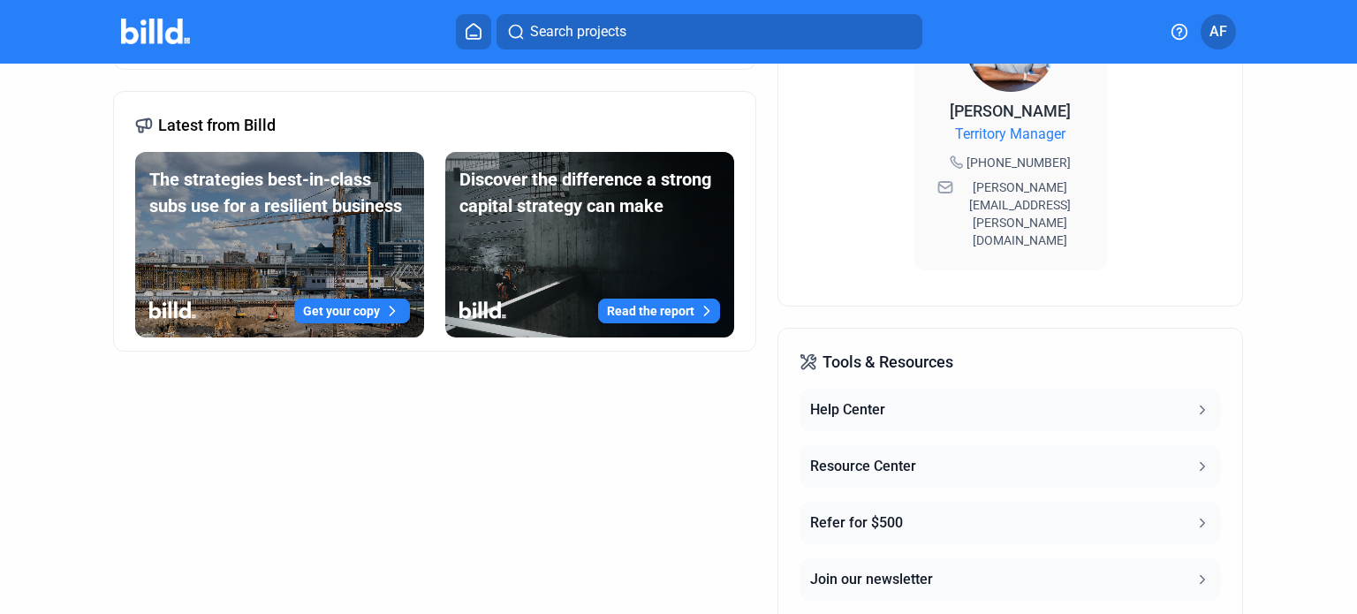
scroll to position [693, 0]
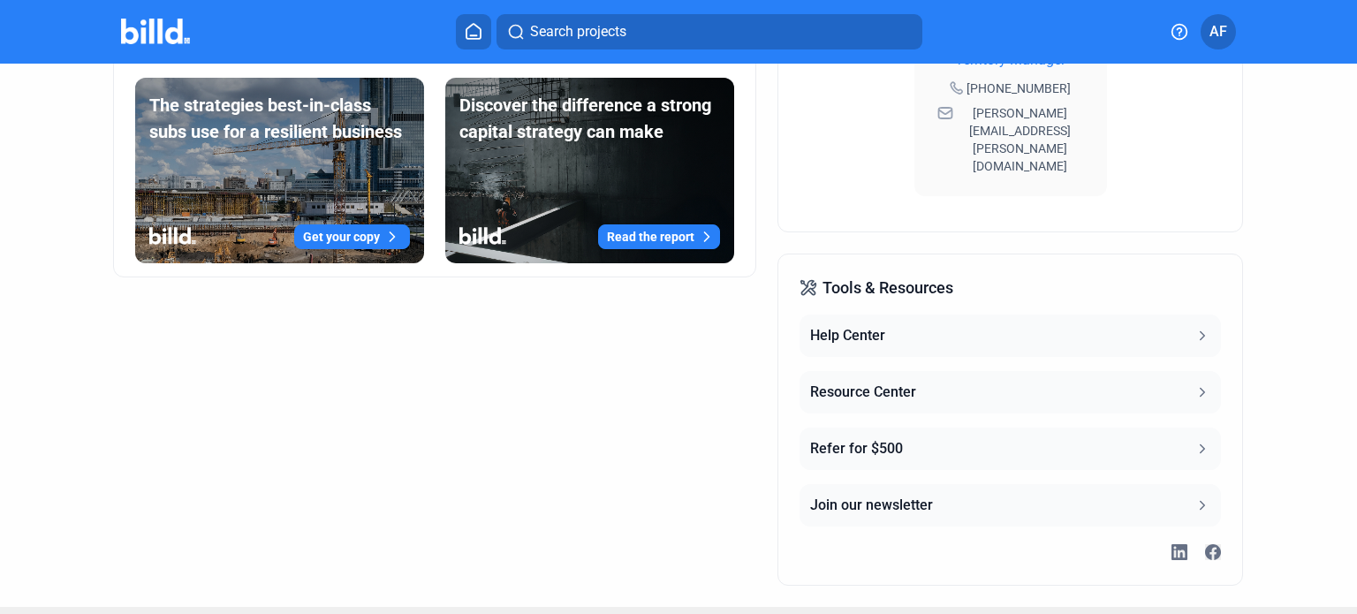
click at [1188, 371] on button "Resource Center" at bounding box center [1010, 392] width 421 height 42
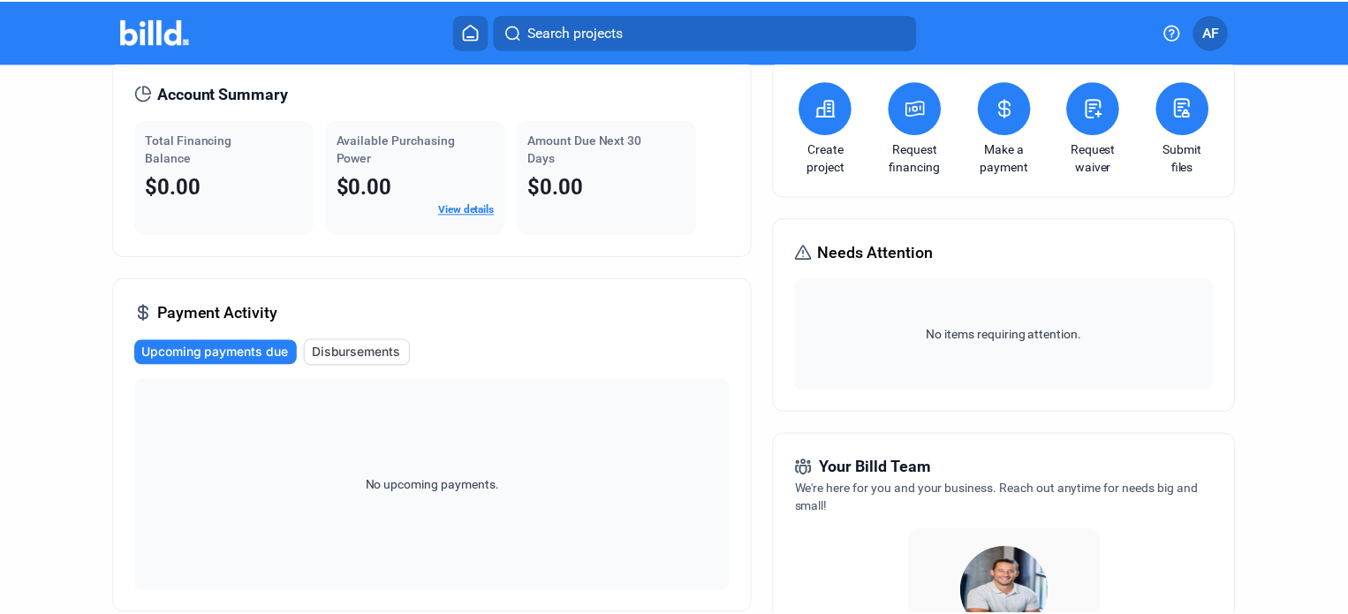
scroll to position [0, 0]
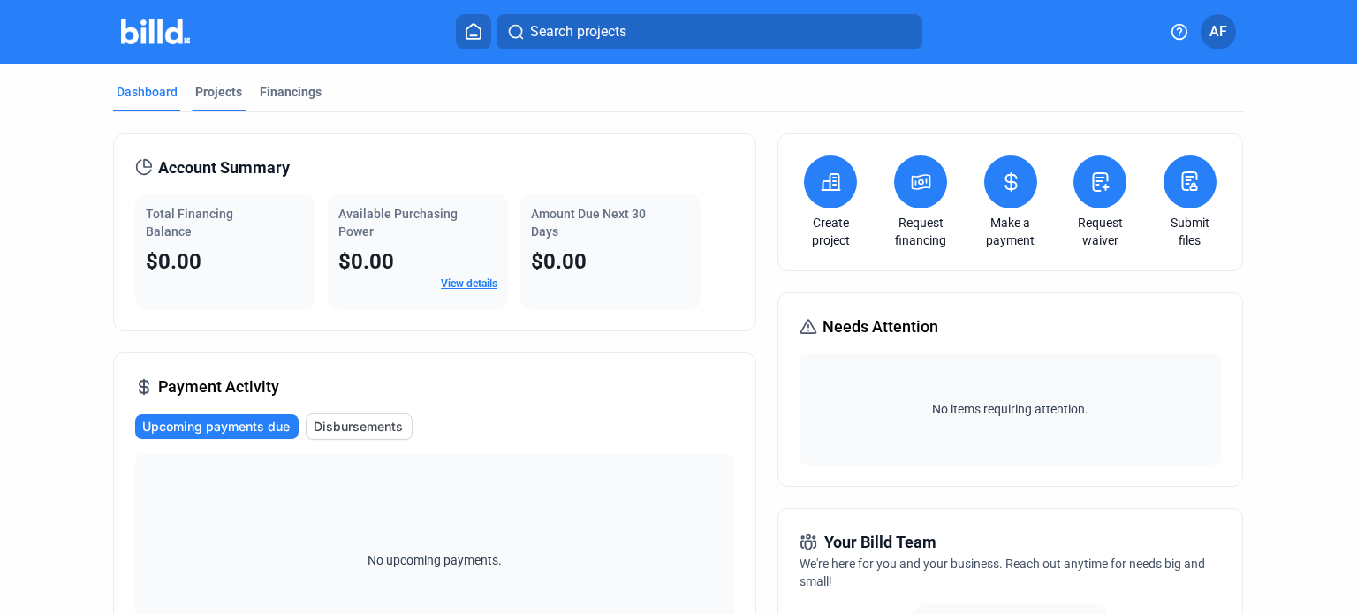
click at [215, 92] on div "Projects" at bounding box center [218, 92] width 47 height 18
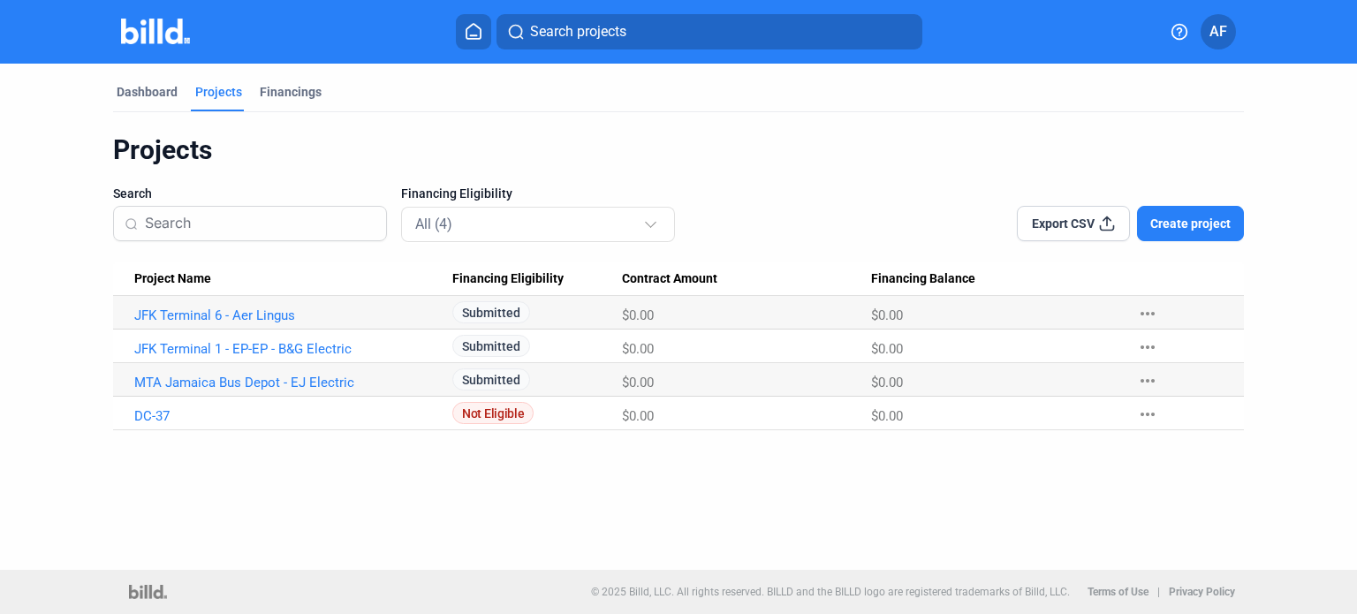
drag, startPoint x: 809, startPoint y: 526, endPoint x: 622, endPoint y: 461, distance: 198.1
click at [809, 526] on div "Dashboard Projects Financings Projects Search Financing Eligibility All (4) Exp…" at bounding box center [678, 317] width 1357 height 506
click at [1221, 33] on span "AF" at bounding box center [1219, 31] width 18 height 21
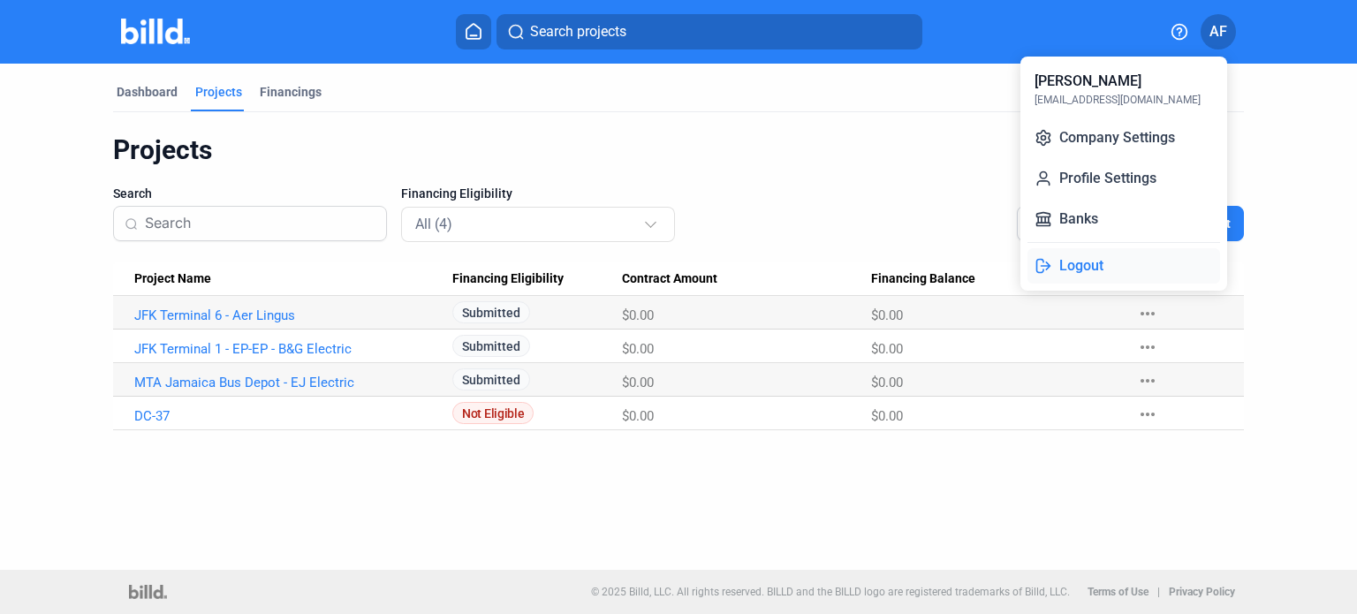
click at [1085, 269] on button "Logout" at bounding box center [1124, 265] width 193 height 35
